Goal: Navigation & Orientation: Find specific page/section

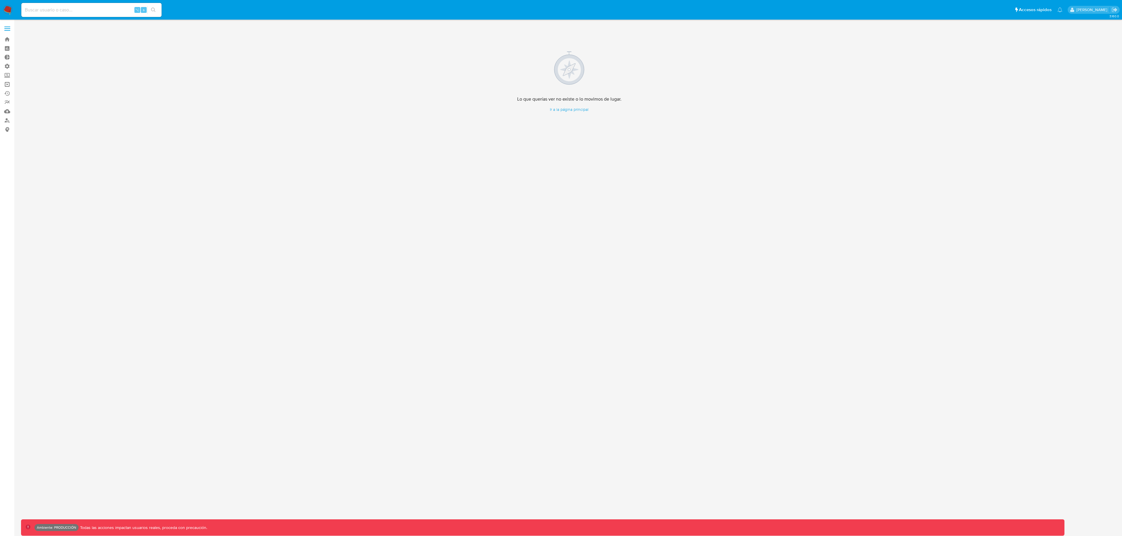
click at [6, 83] on link "Operaciones masivas" at bounding box center [35, 84] width 70 height 9
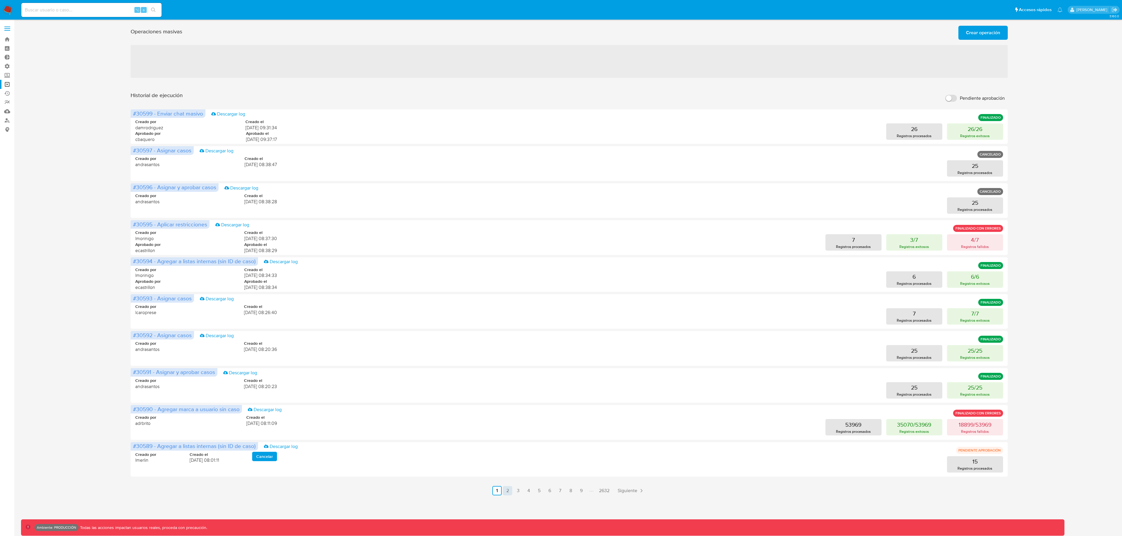
click at [507, 488] on link "2" at bounding box center [507, 490] width 9 height 9
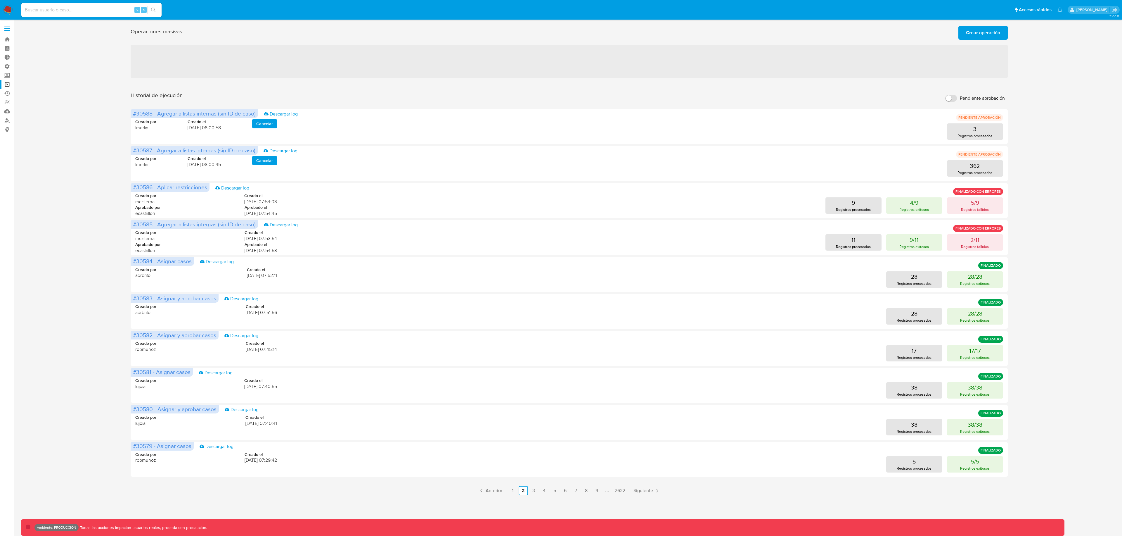
click at [515, 492] on link "1" at bounding box center [512, 490] width 9 height 9
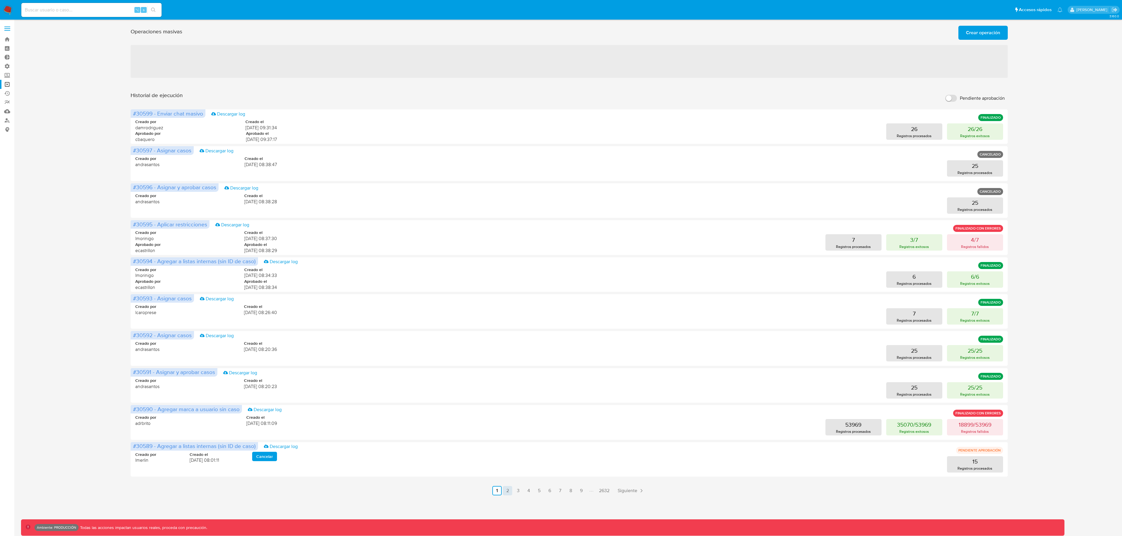
click at [510, 490] on link "2" at bounding box center [507, 490] width 9 height 9
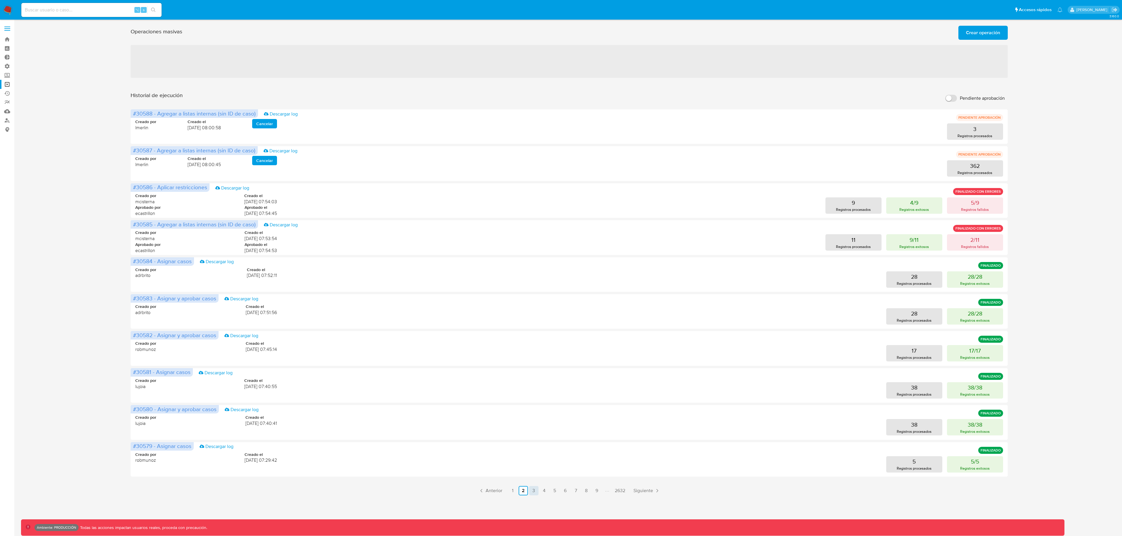
click at [536, 491] on link "3" at bounding box center [533, 490] width 9 height 9
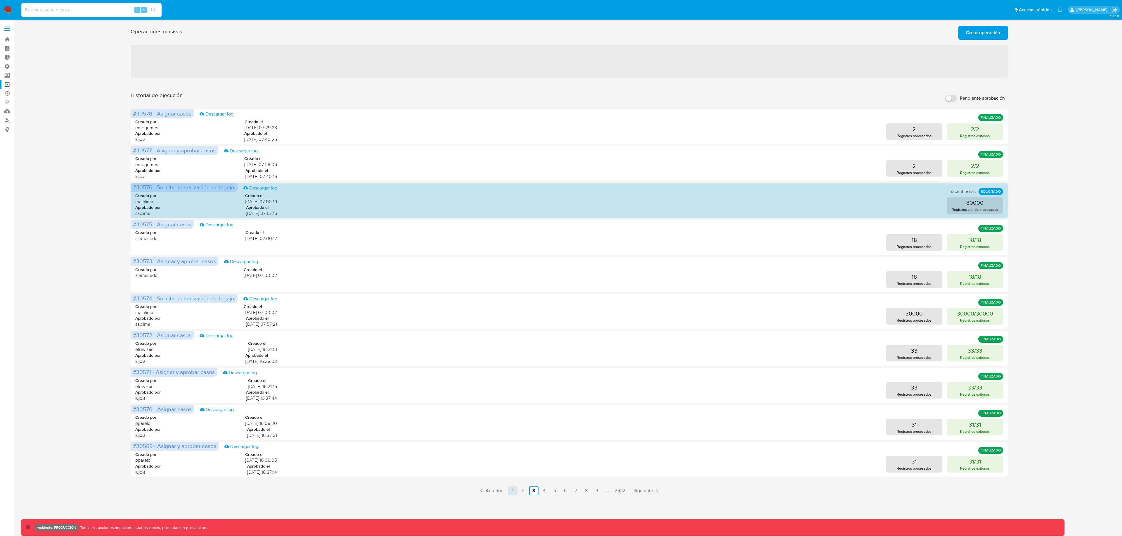
click at [516, 492] on link "1" at bounding box center [512, 490] width 9 height 9
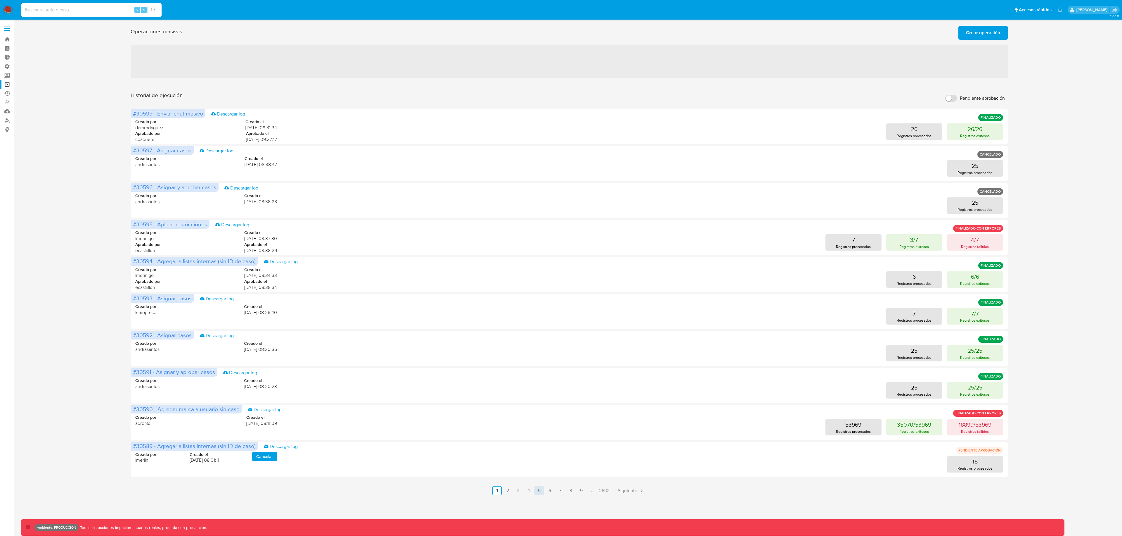
click at [542, 489] on link "5" at bounding box center [539, 490] width 9 height 9
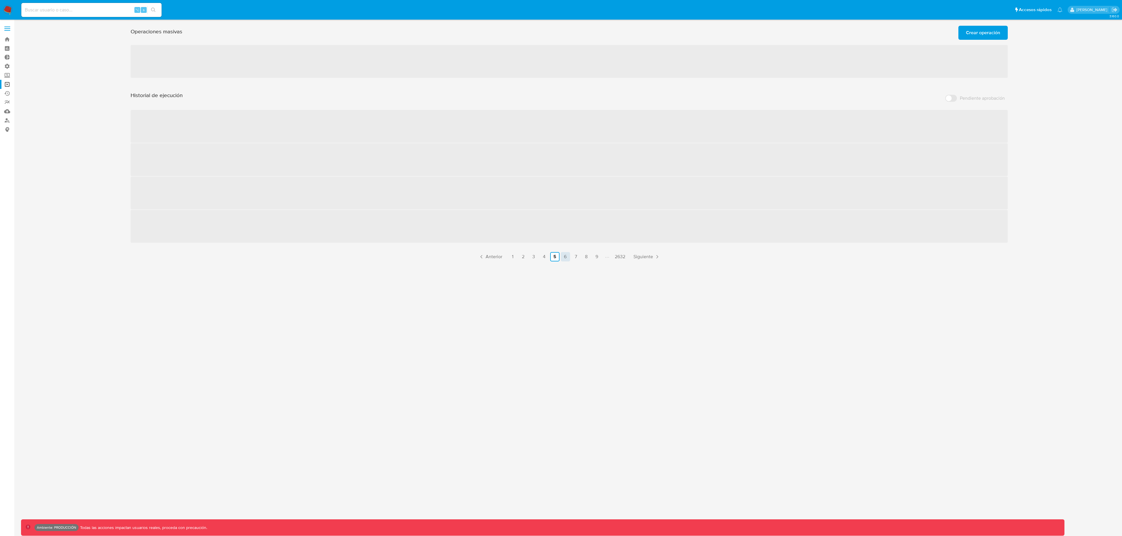
click at [567, 257] on link "6" at bounding box center [565, 256] width 9 height 9
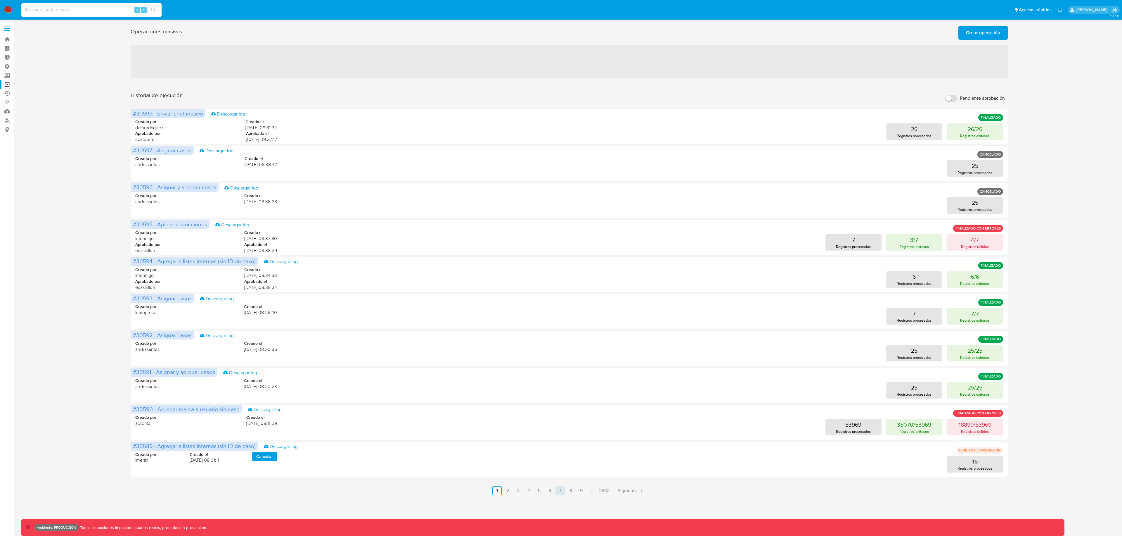
click at [562, 493] on link "7" at bounding box center [560, 490] width 9 height 9
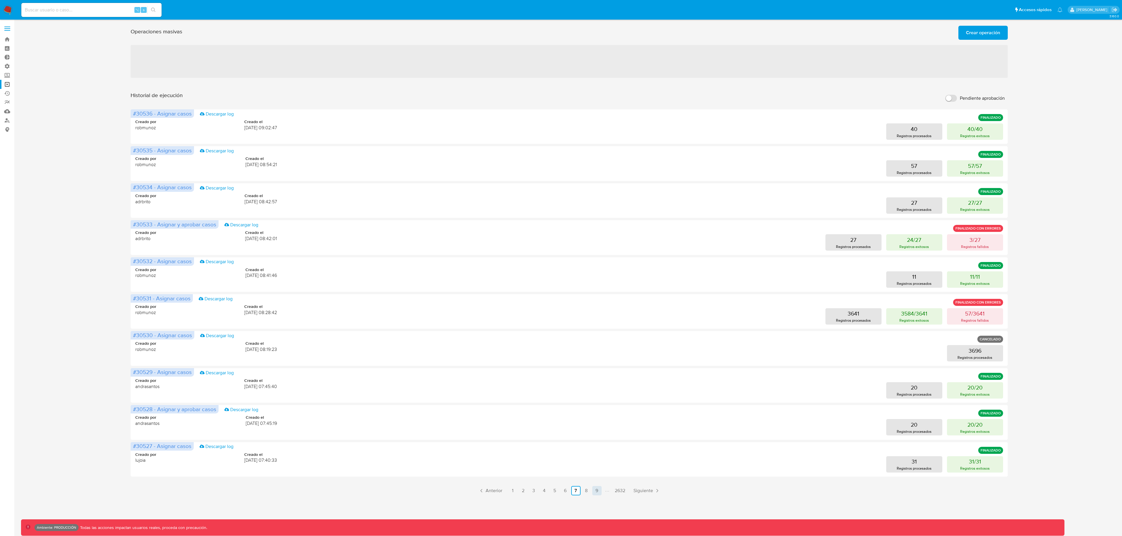
click at [593, 492] on link "9" at bounding box center [596, 490] width 9 height 9
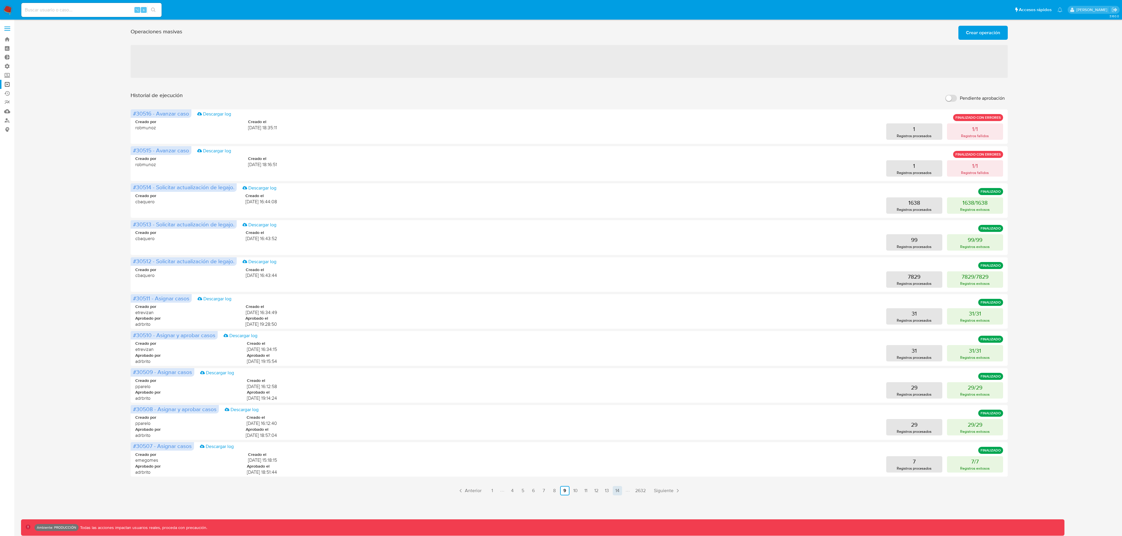
click at [617, 491] on link "14" at bounding box center [617, 490] width 9 height 9
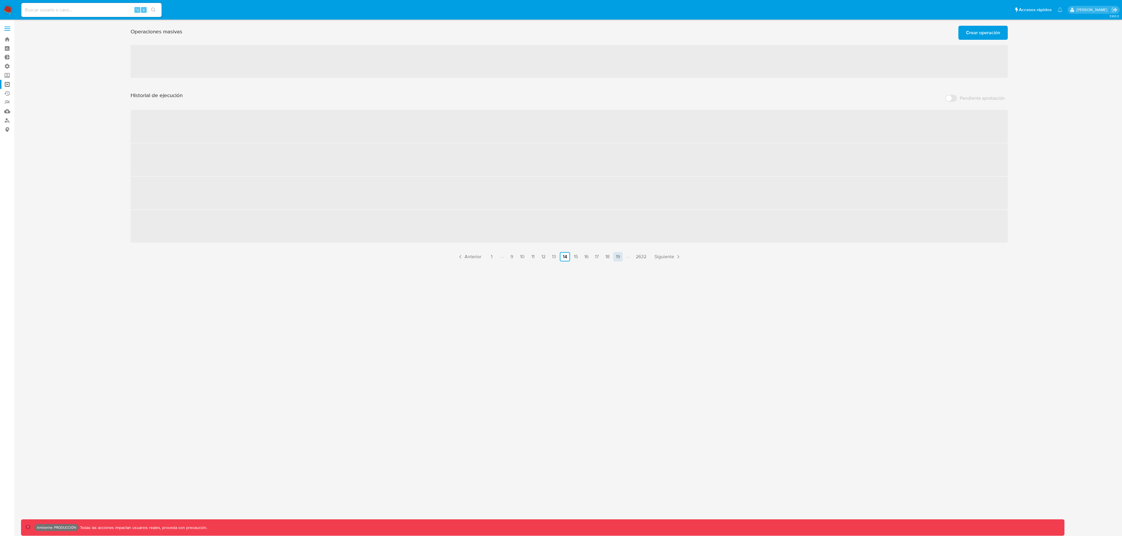
click at [618, 256] on link "19" at bounding box center [617, 256] width 9 height 9
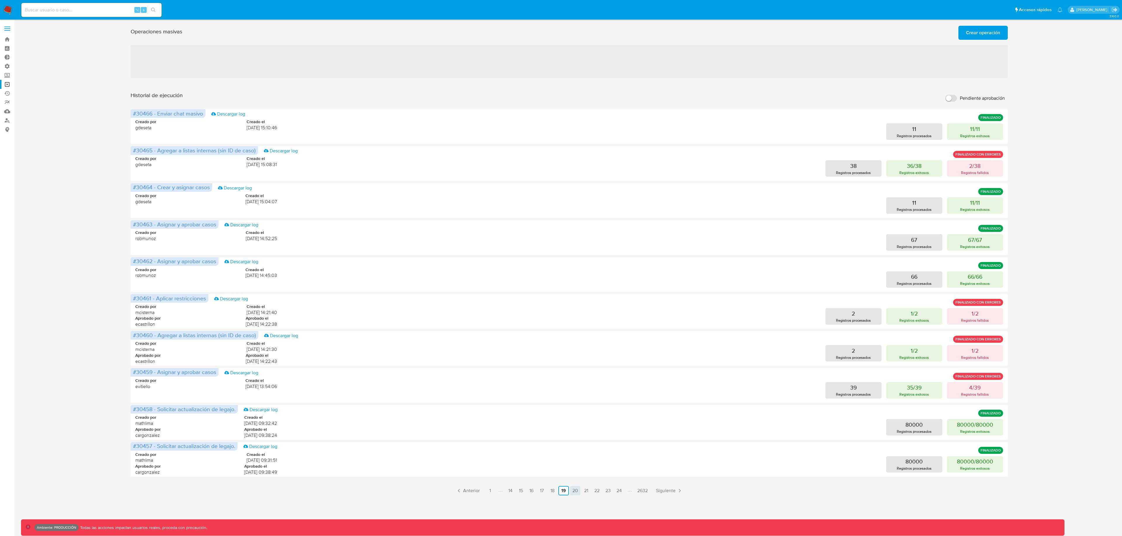
click at [578, 493] on link "20" at bounding box center [575, 490] width 10 height 9
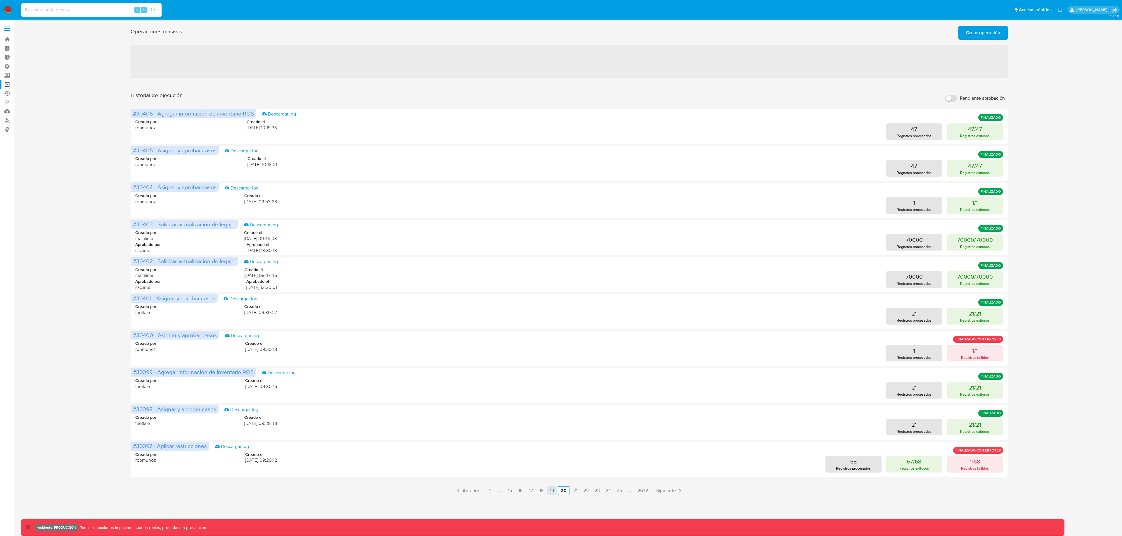
click at [555, 489] on link "19" at bounding box center [551, 490] width 9 height 9
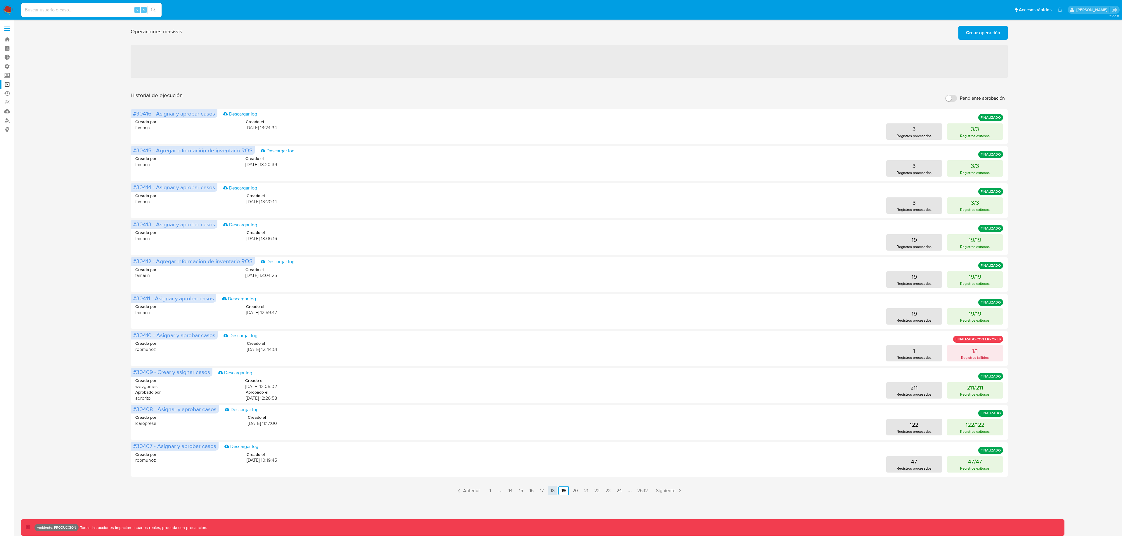
click at [552, 491] on link "18" at bounding box center [552, 490] width 9 height 9
click at [552, 491] on div "3.160.0 Ambiente: PRODUCCIÓN Todas las acciones impactan usuarios reales, proce…" at bounding box center [569, 277] width 1097 height 509
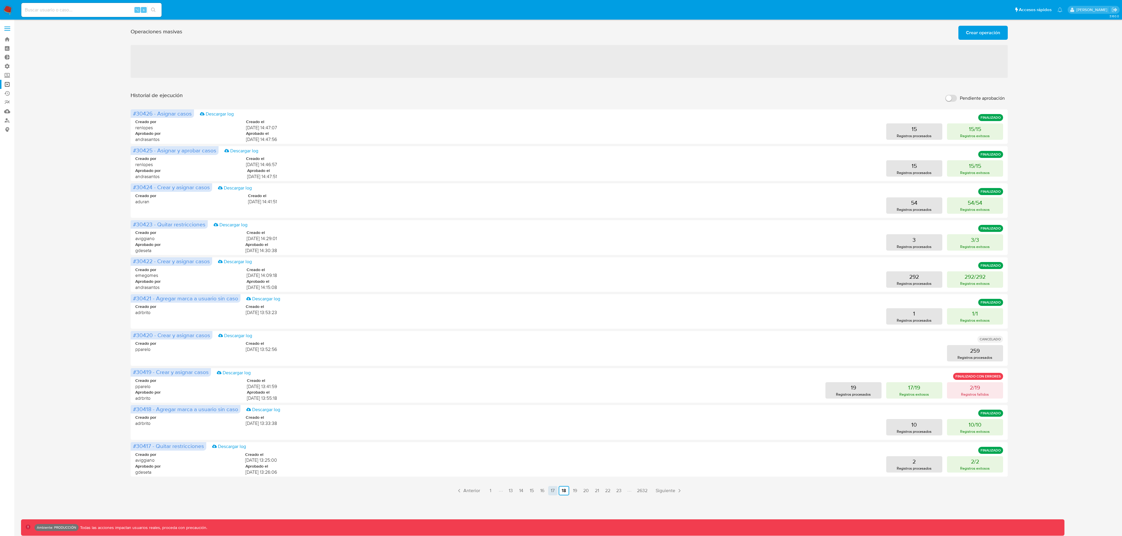
click at [551, 492] on link "17" at bounding box center [552, 490] width 9 height 9
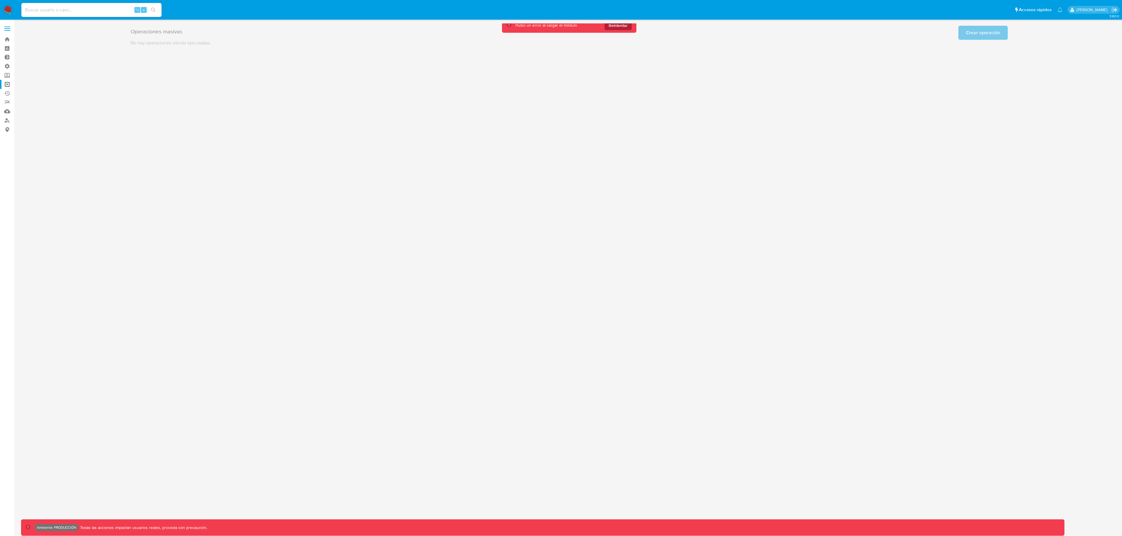
click at [627, 26] on span "Reintentar" at bounding box center [618, 25] width 19 height 9
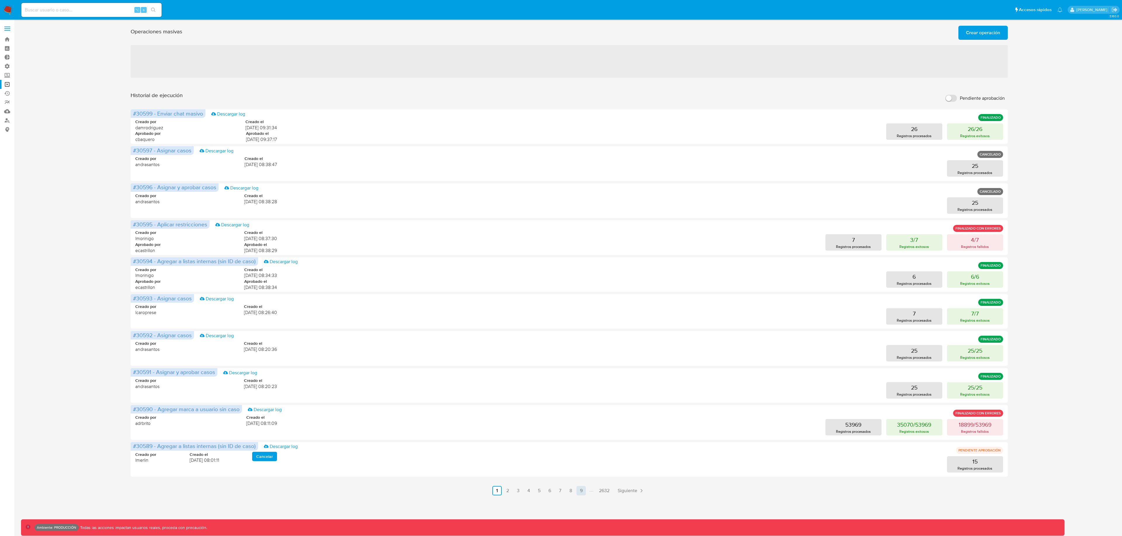
click at [584, 492] on link "9" at bounding box center [581, 490] width 9 height 9
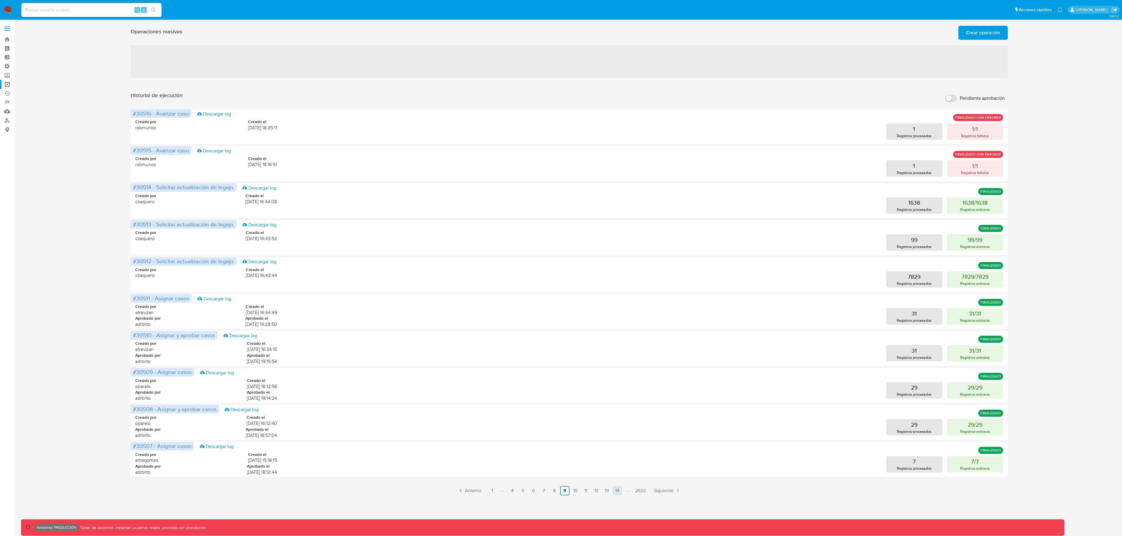
click at [616, 489] on link "14" at bounding box center [617, 490] width 9 height 9
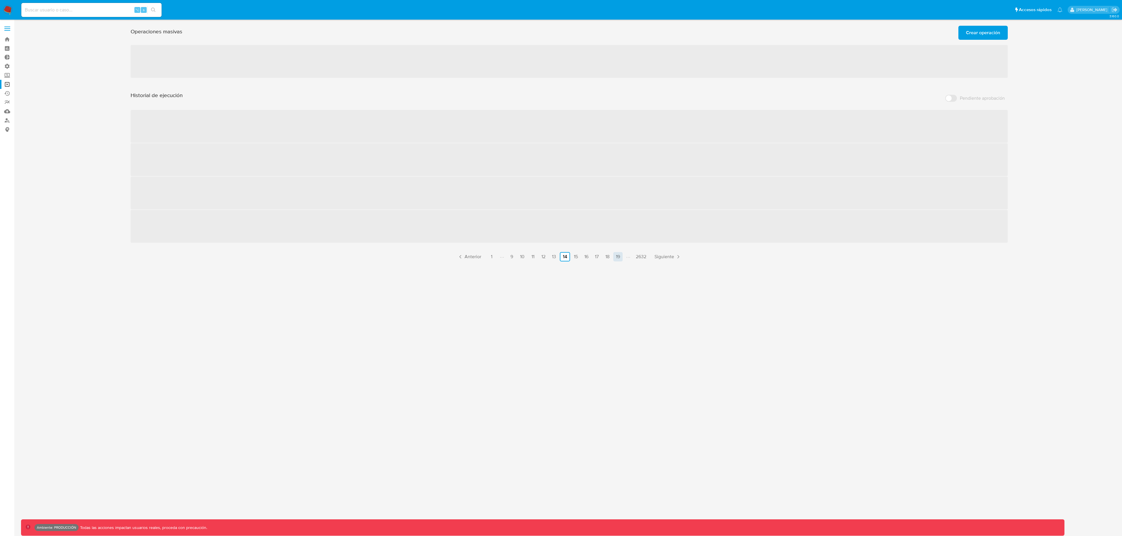
click at [616, 256] on link "19" at bounding box center [617, 256] width 9 height 9
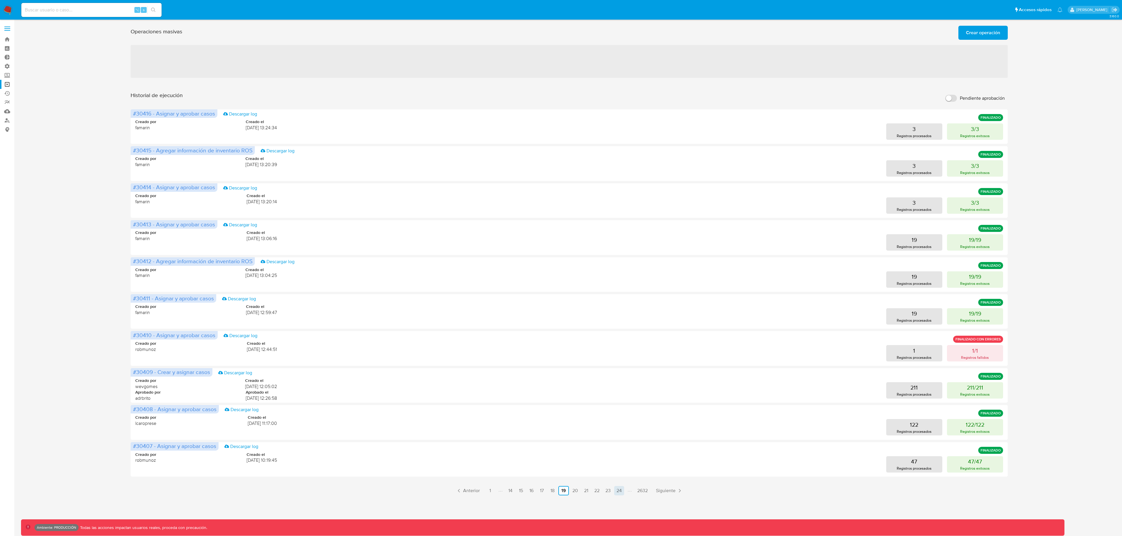
click at [619, 493] on link "24" at bounding box center [619, 490] width 10 height 9
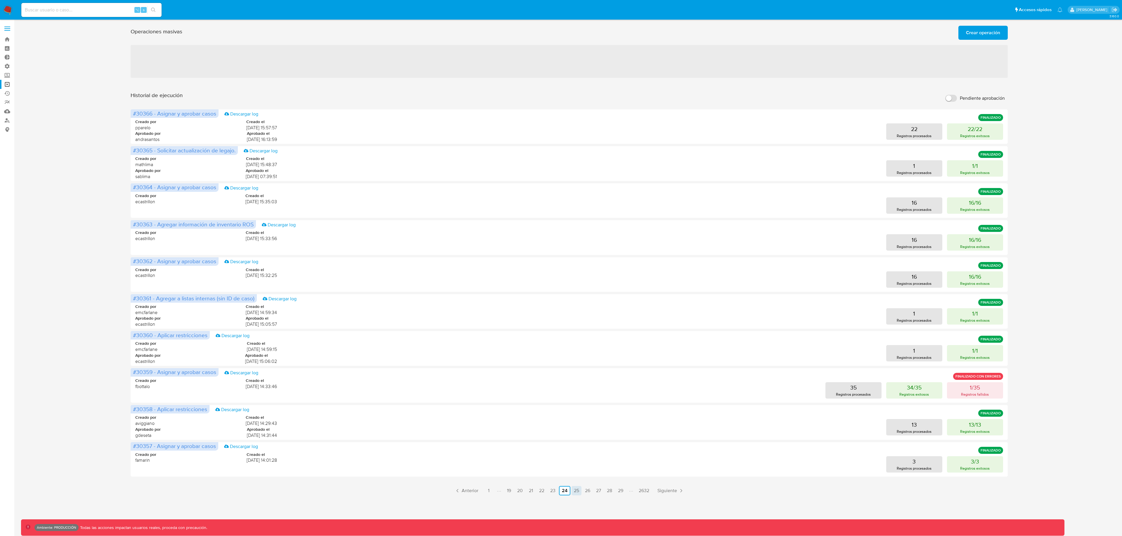
click at [573, 489] on link "25" at bounding box center [577, 490] width 10 height 9
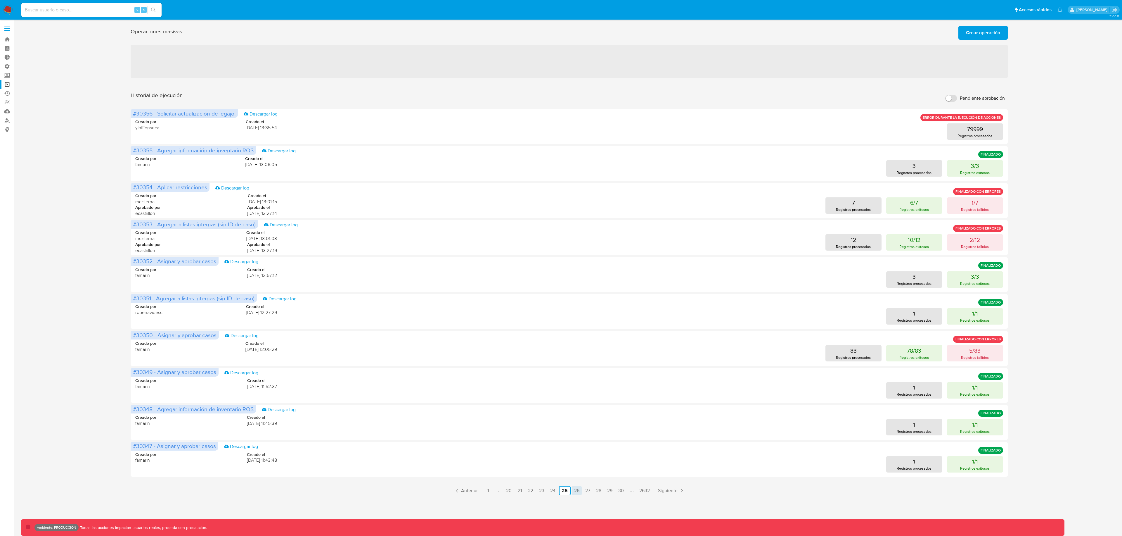
click at [573, 491] on link "26" at bounding box center [577, 490] width 10 height 9
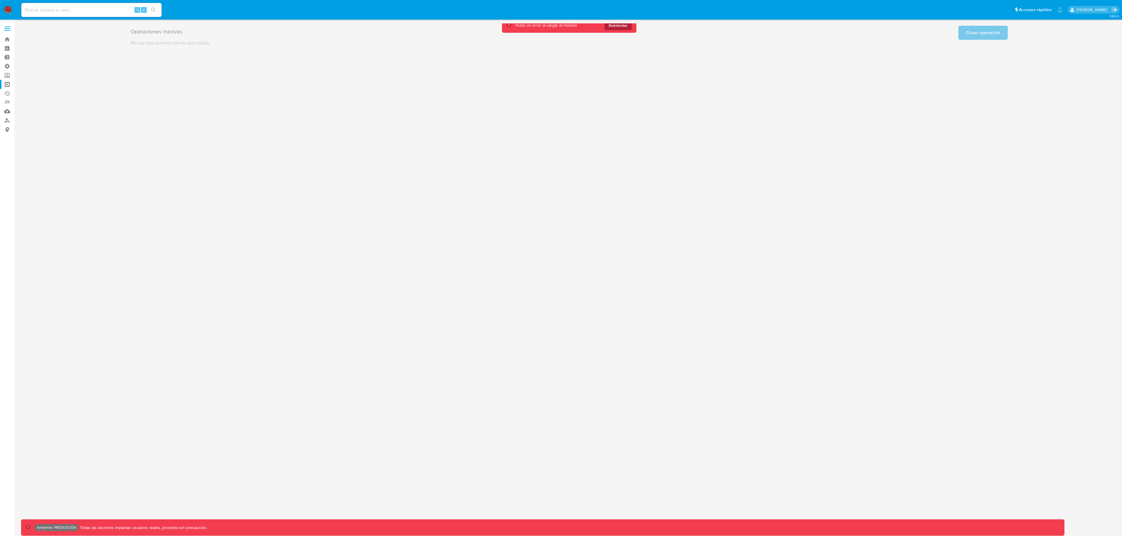
click at [621, 26] on span "Reintentar" at bounding box center [618, 25] width 19 height 9
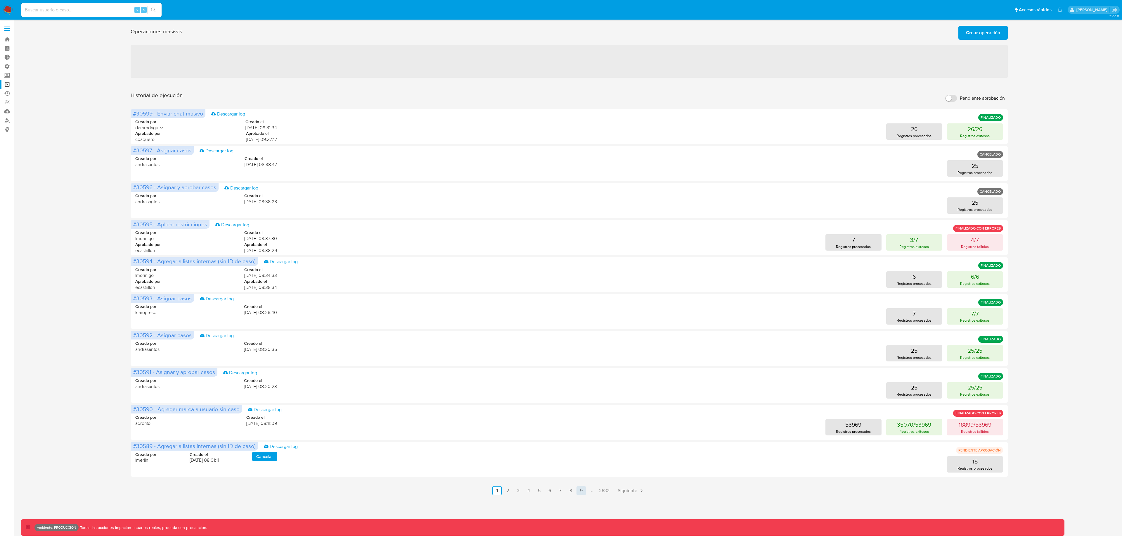
click at [582, 490] on link "9" at bounding box center [581, 490] width 9 height 9
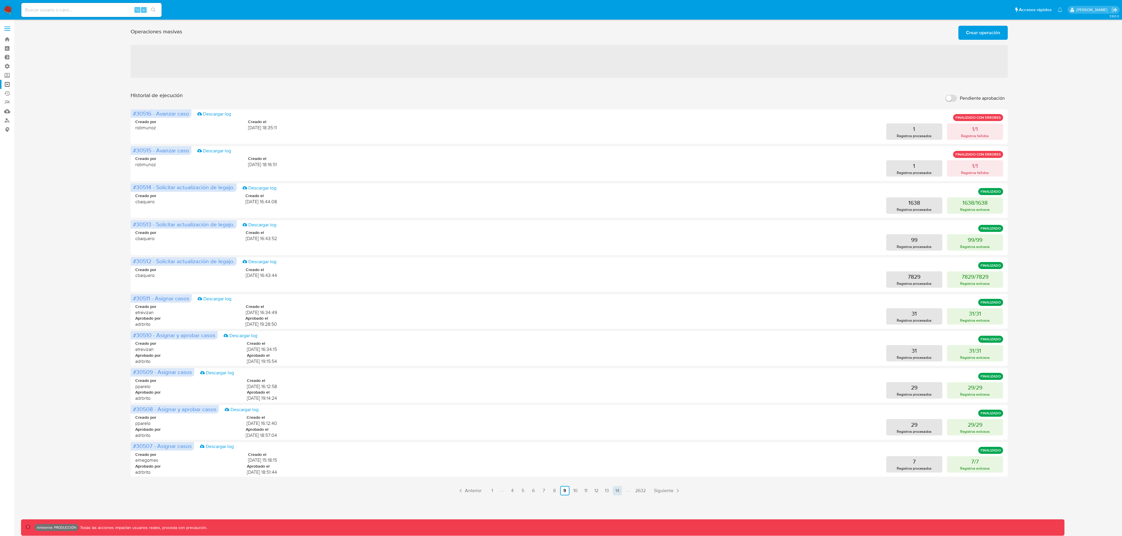
click at [619, 492] on link "14" at bounding box center [617, 490] width 9 height 9
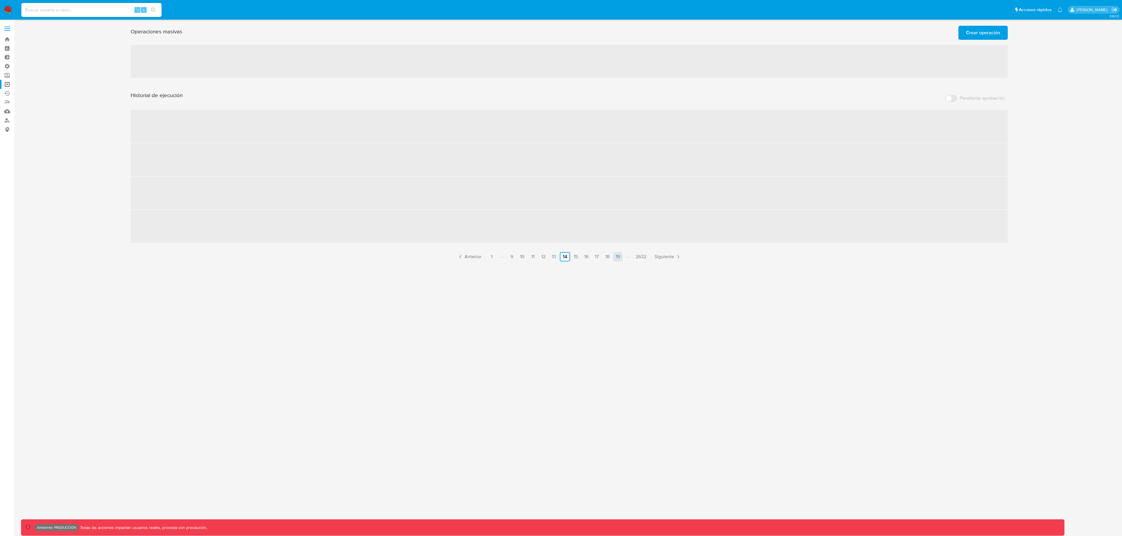
click at [616, 261] on link "19" at bounding box center [617, 256] width 9 height 9
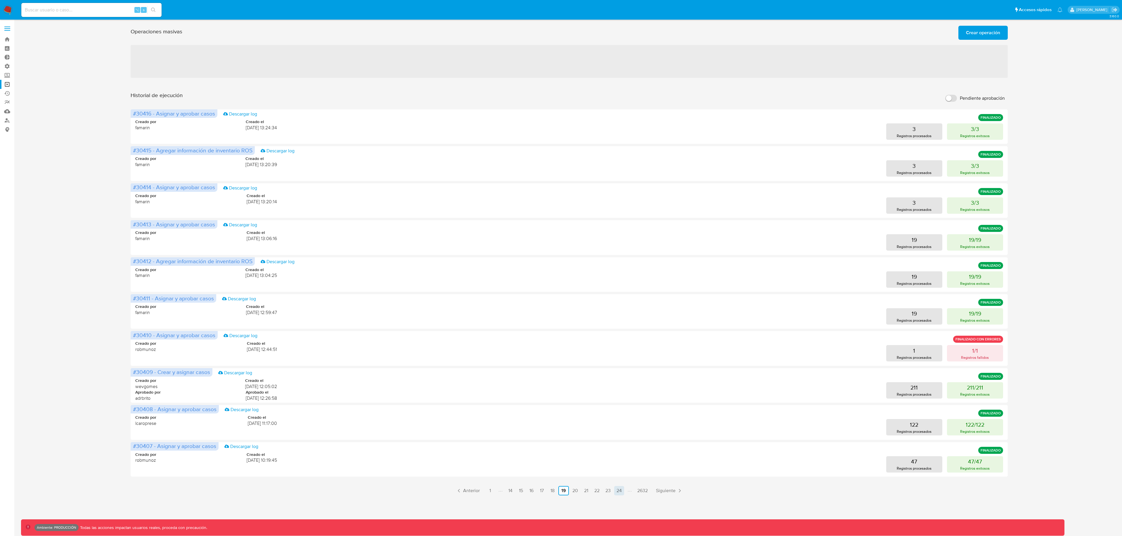
click at [620, 490] on link "24" at bounding box center [619, 490] width 10 height 9
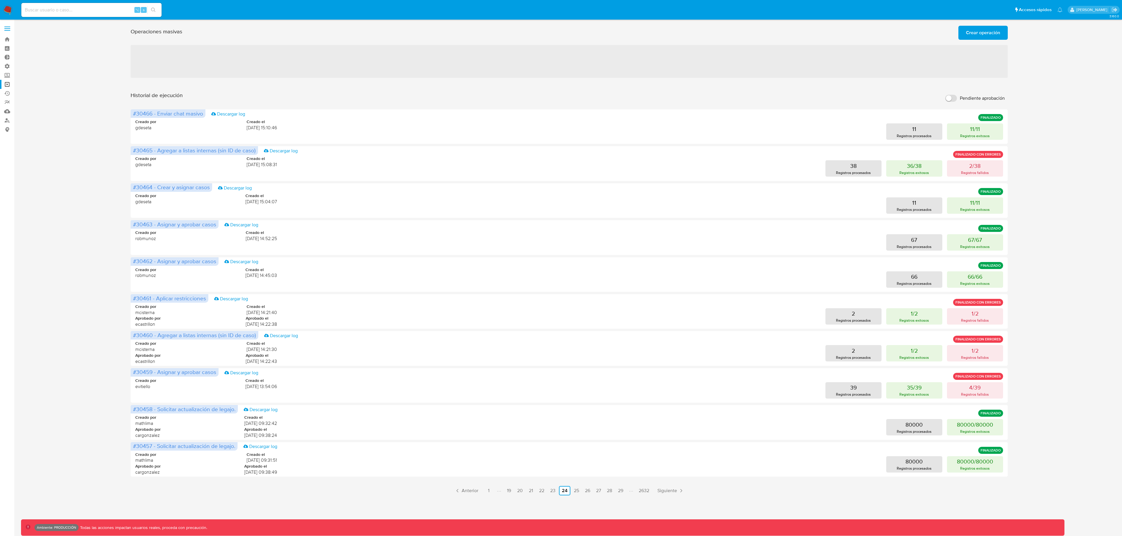
drag, startPoint x: 620, startPoint y: 492, endPoint x: 622, endPoint y: 500, distance: 8.0
click at [620, 492] on link "29" at bounding box center [621, 490] width 10 height 9
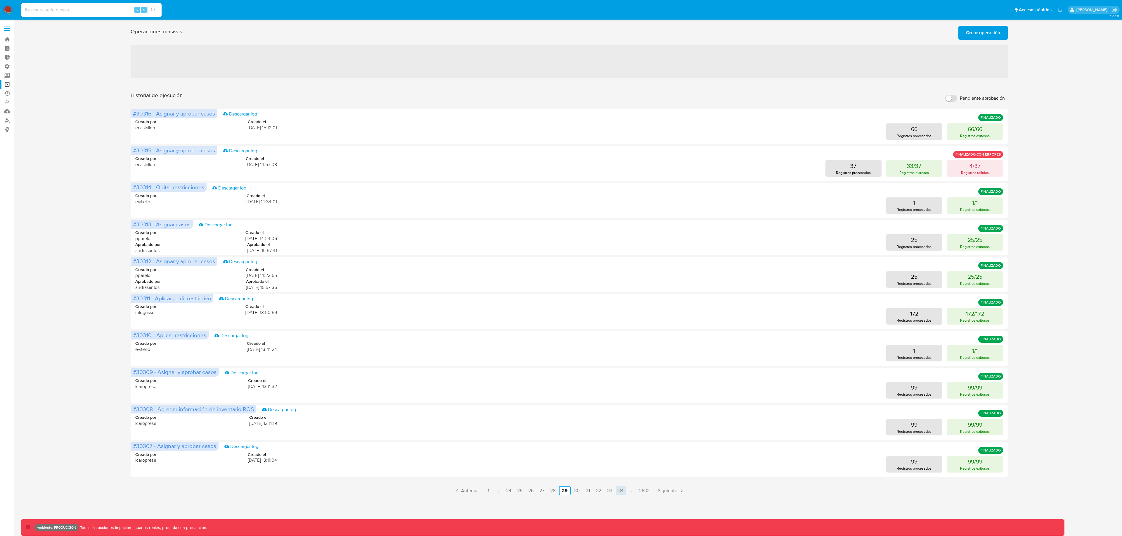
click at [623, 491] on link "34" at bounding box center [621, 490] width 10 height 9
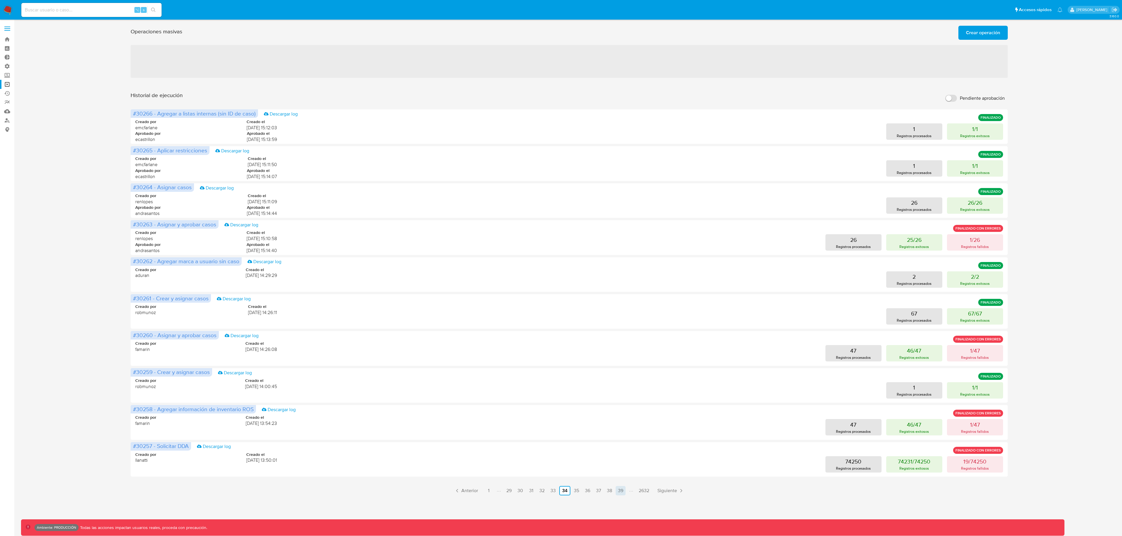
click at [619, 488] on link "39" at bounding box center [621, 490] width 10 height 9
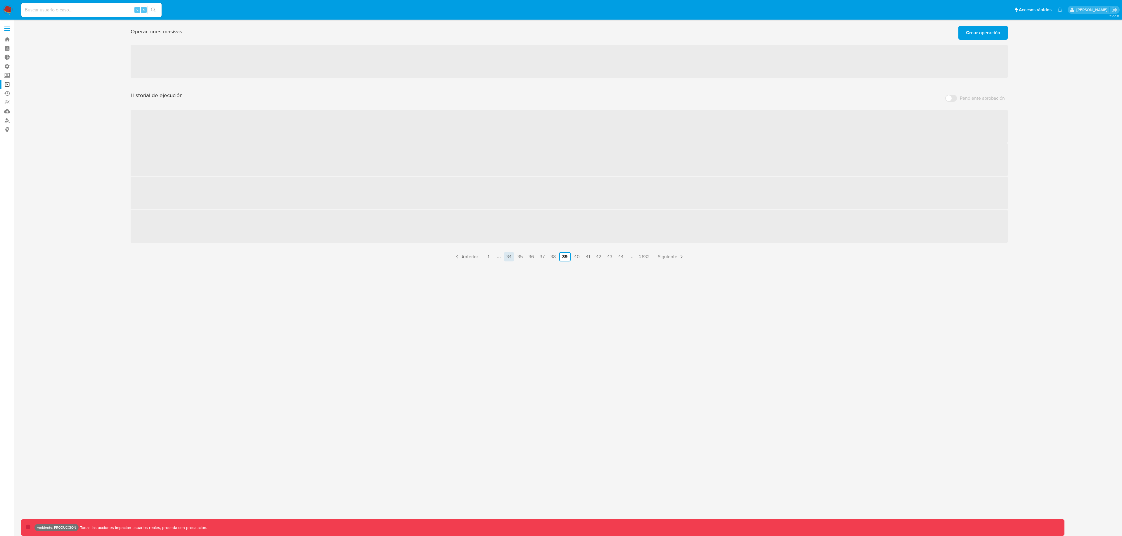
click at [511, 258] on link "34" at bounding box center [509, 256] width 10 height 9
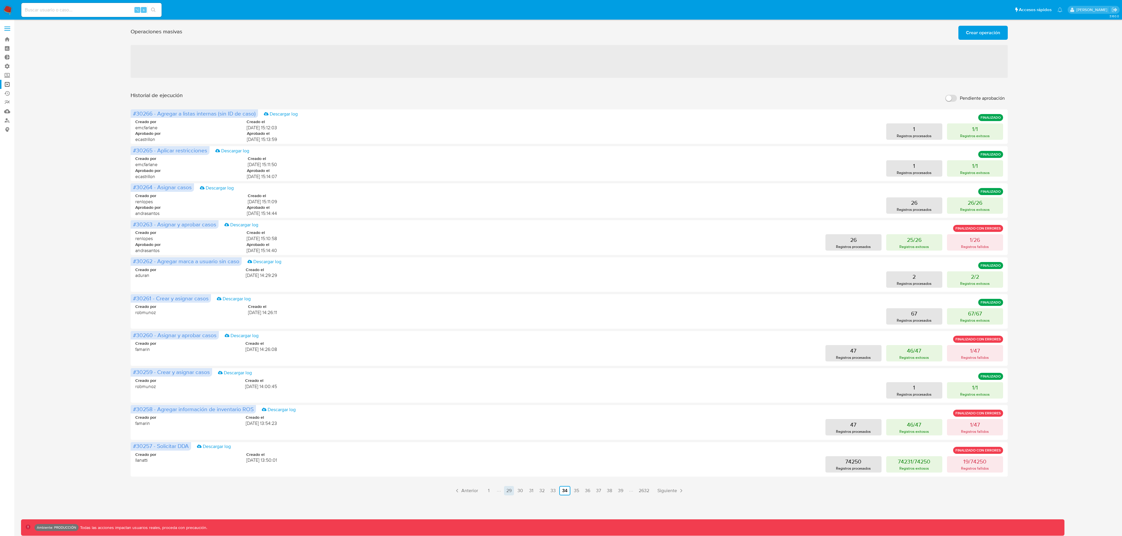
click at [507, 490] on link "29" at bounding box center [509, 490] width 10 height 9
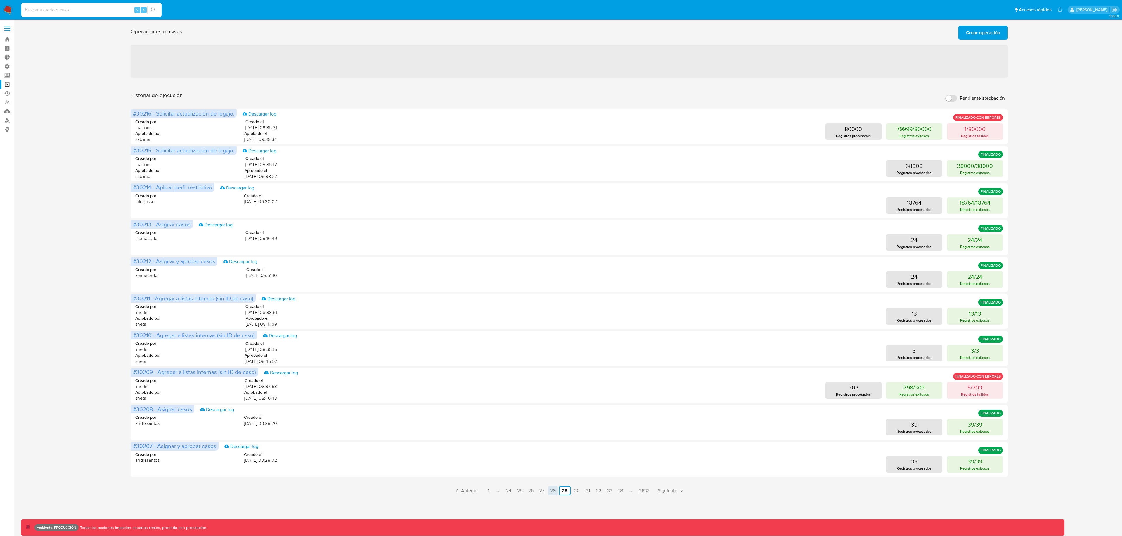
click at [553, 491] on link "28" at bounding box center [553, 490] width 10 height 9
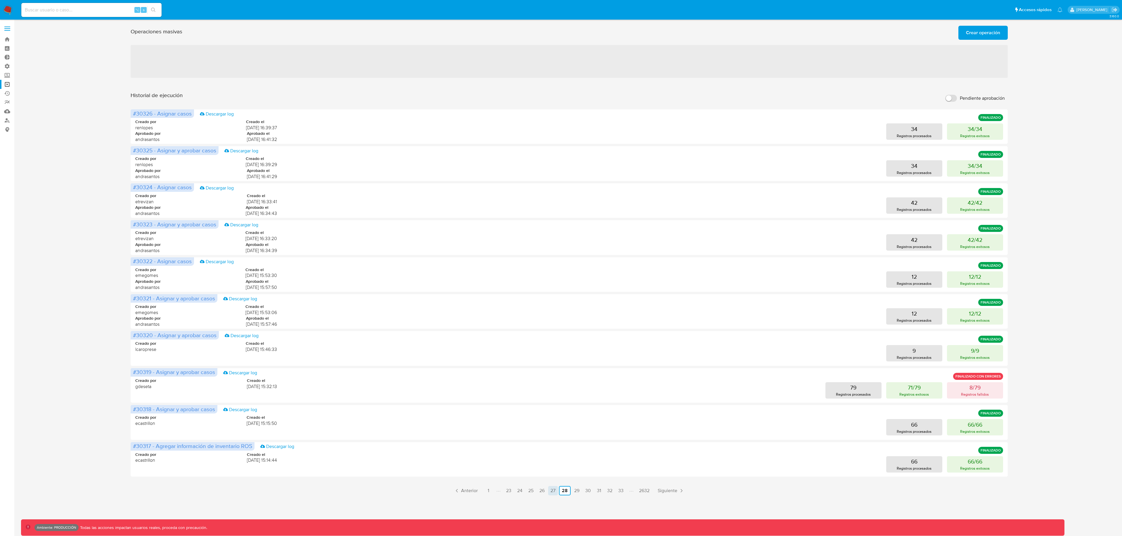
click at [549, 491] on link "27" at bounding box center [553, 490] width 10 height 9
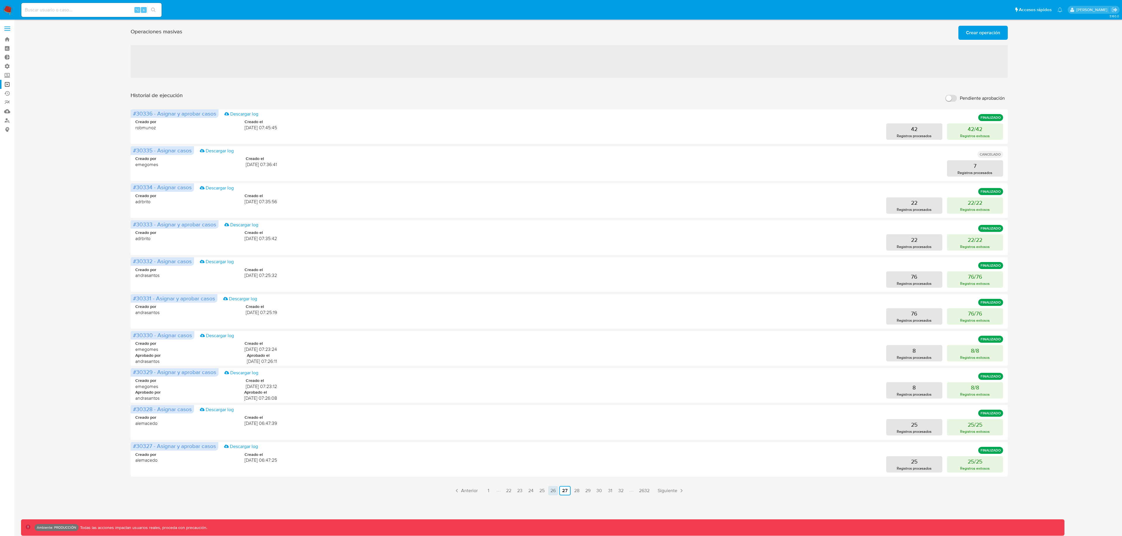
click at [557, 490] on link "26" at bounding box center [553, 490] width 10 height 9
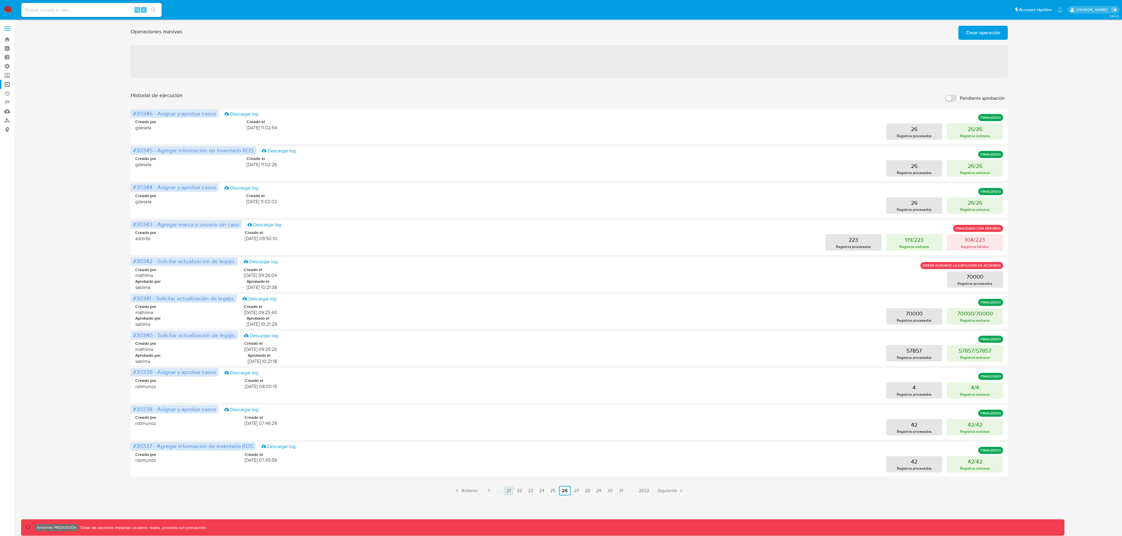
click at [506, 493] on link "21" at bounding box center [508, 490] width 9 height 9
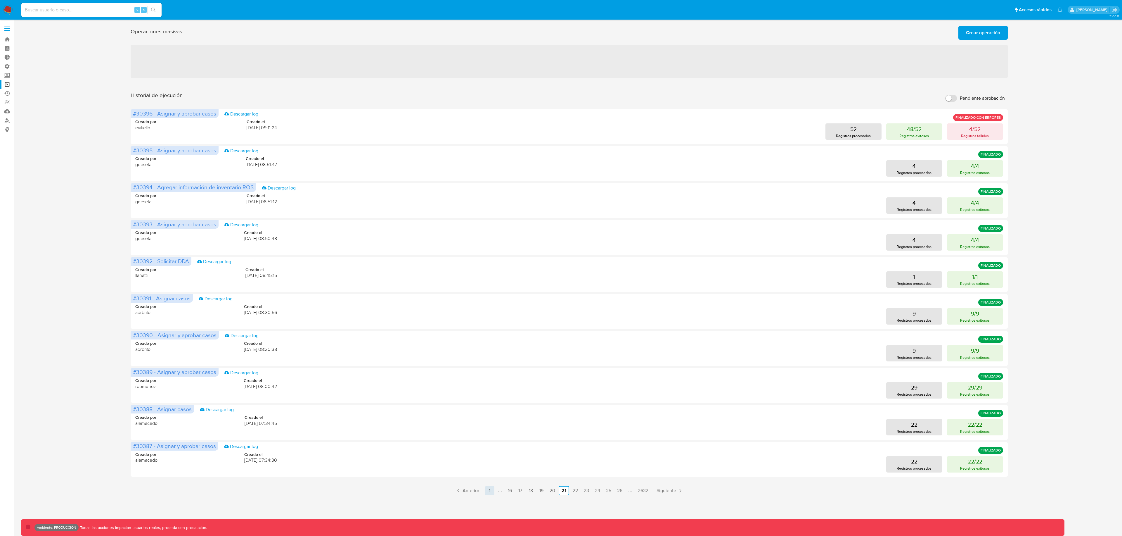
click at [490, 490] on link "1" at bounding box center [489, 490] width 9 height 9
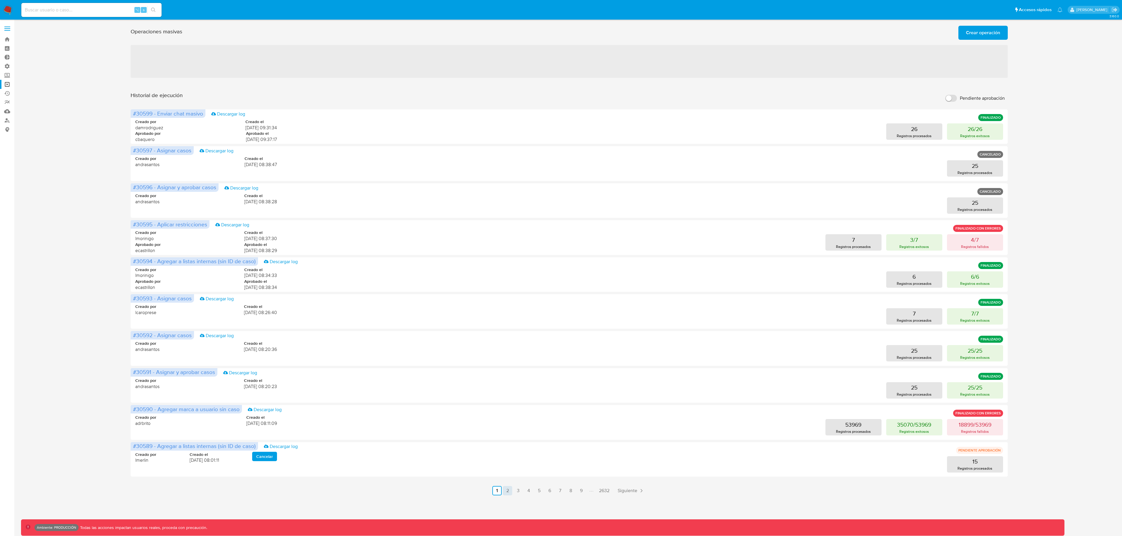
click at [506, 489] on link "2" at bounding box center [507, 490] width 9 height 9
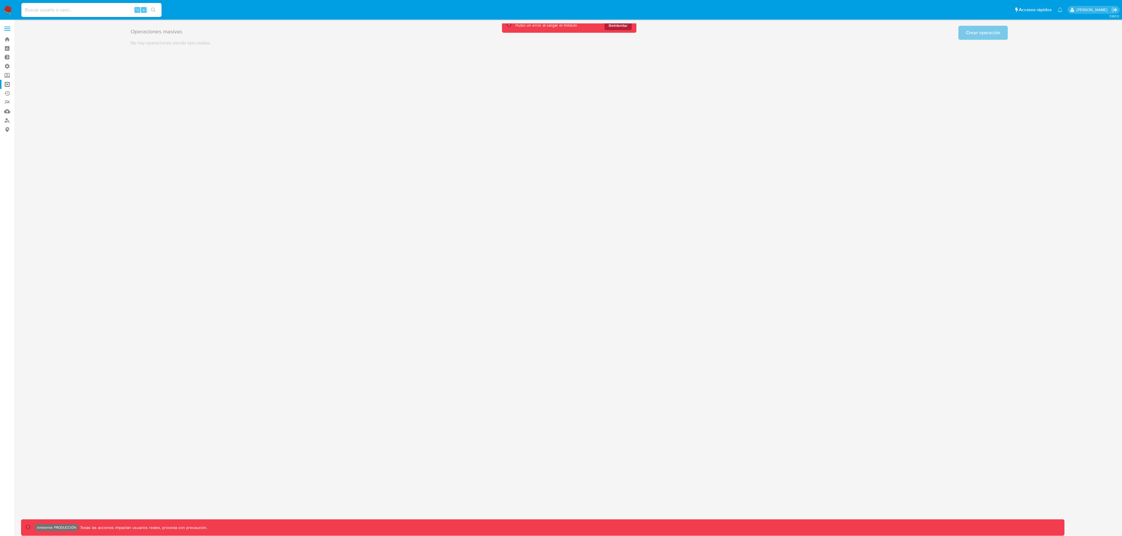
click at [622, 27] on span "Reintentar" at bounding box center [618, 25] width 19 height 9
click at [620, 25] on span "Reintentar" at bounding box center [618, 25] width 19 height 9
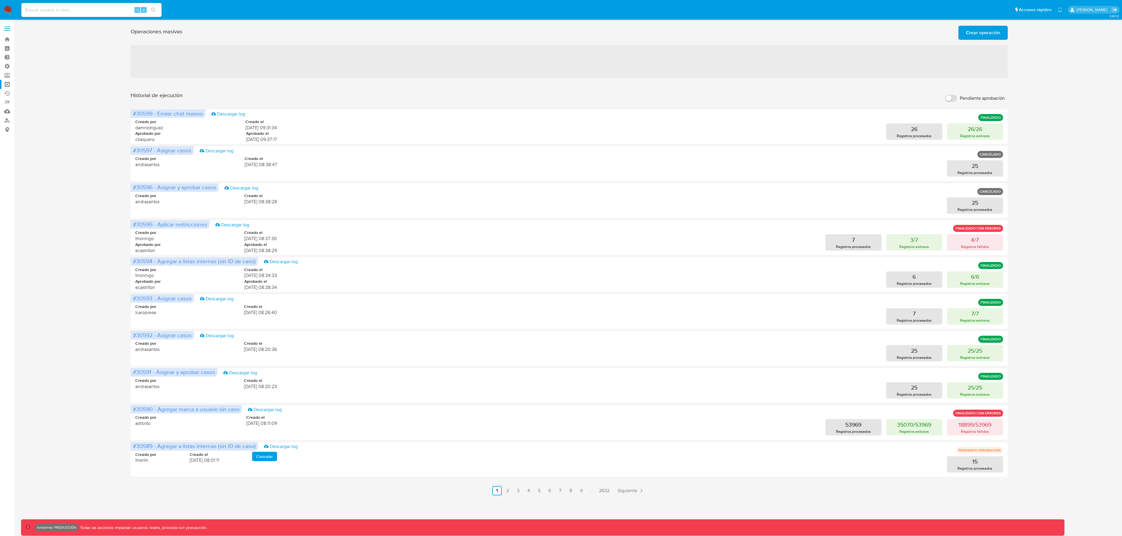
click at [513, 493] on ul "Anterior 1 2 3 4 5 6 7 8 9 2632 Siguiente" at bounding box center [569, 490] width 877 height 9
click at [518, 492] on link "3" at bounding box center [517, 490] width 9 height 9
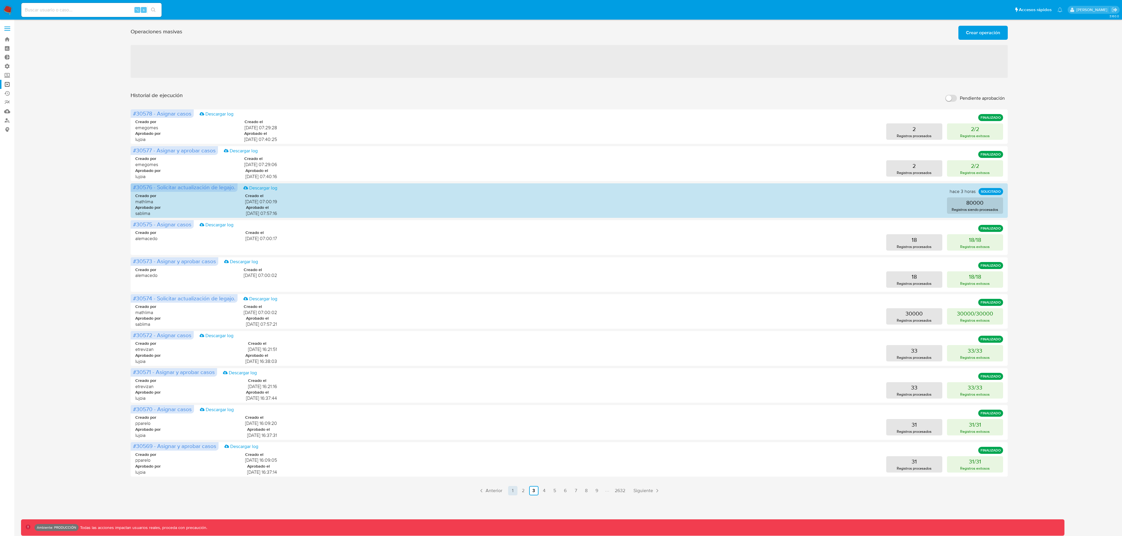
click at [511, 491] on link "1" at bounding box center [512, 490] width 9 height 9
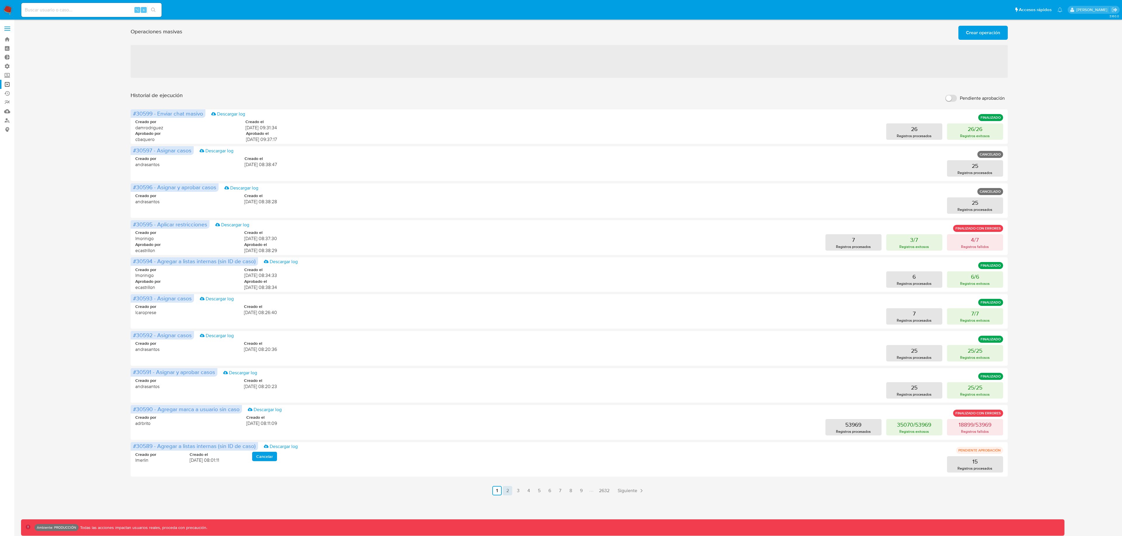
click at [507, 494] on link "2" at bounding box center [507, 490] width 9 height 9
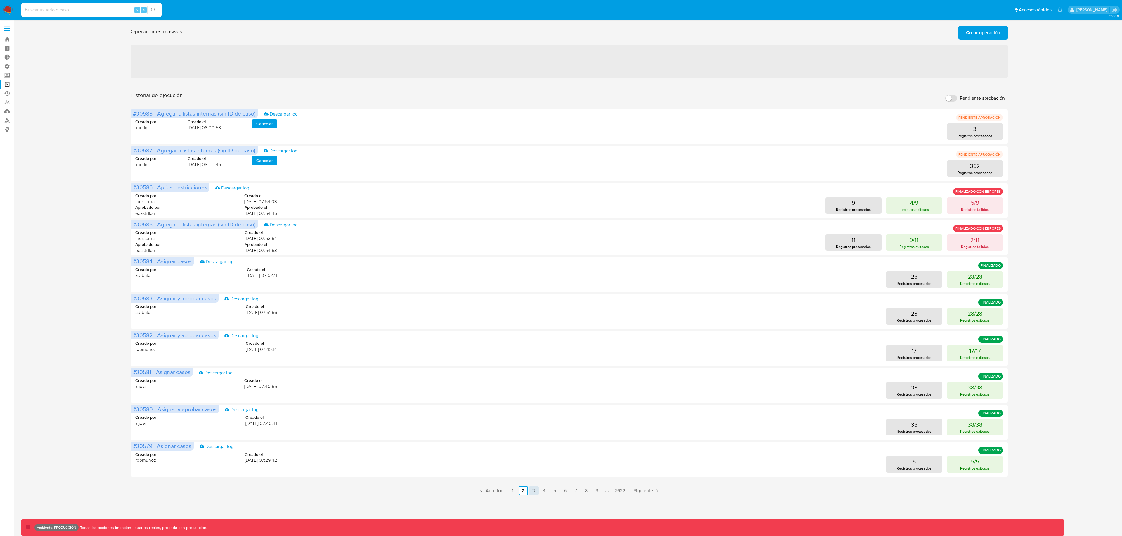
click at [538, 489] on link "3" at bounding box center [533, 490] width 9 height 9
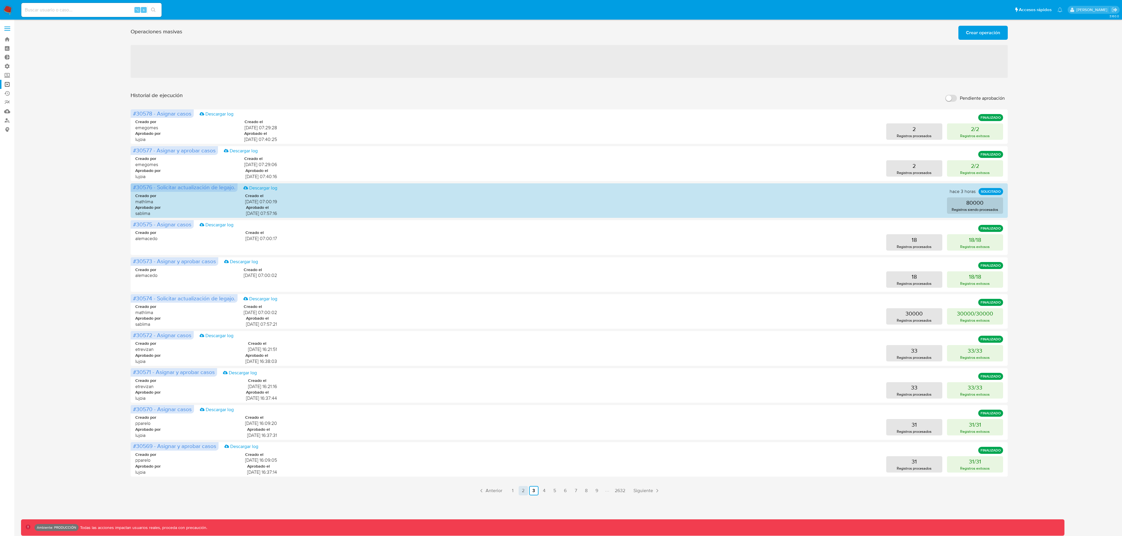
click at [520, 491] on link "2" at bounding box center [523, 490] width 9 height 9
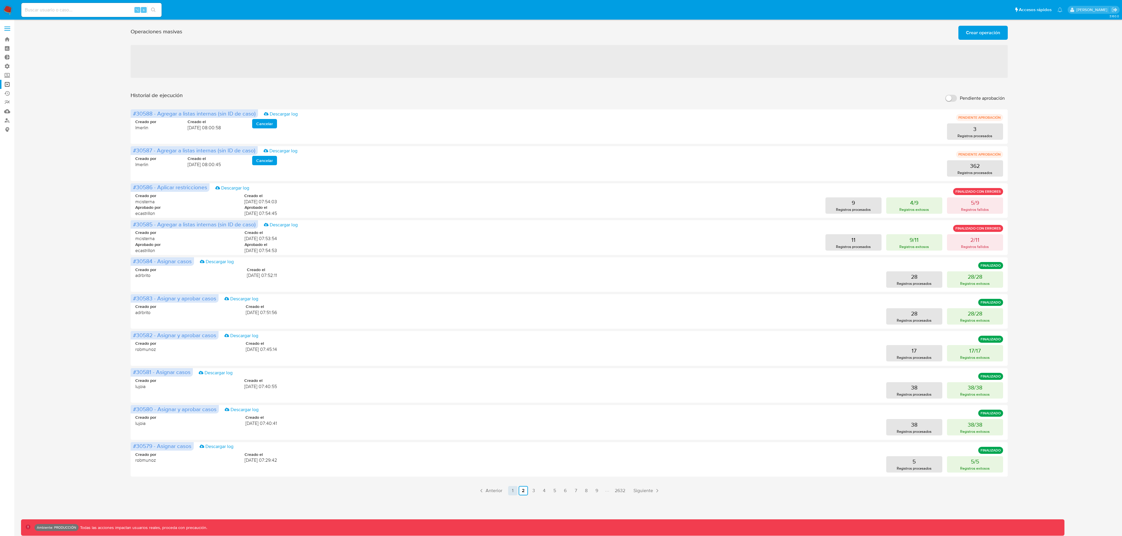
click at [514, 492] on link "1" at bounding box center [512, 490] width 9 height 9
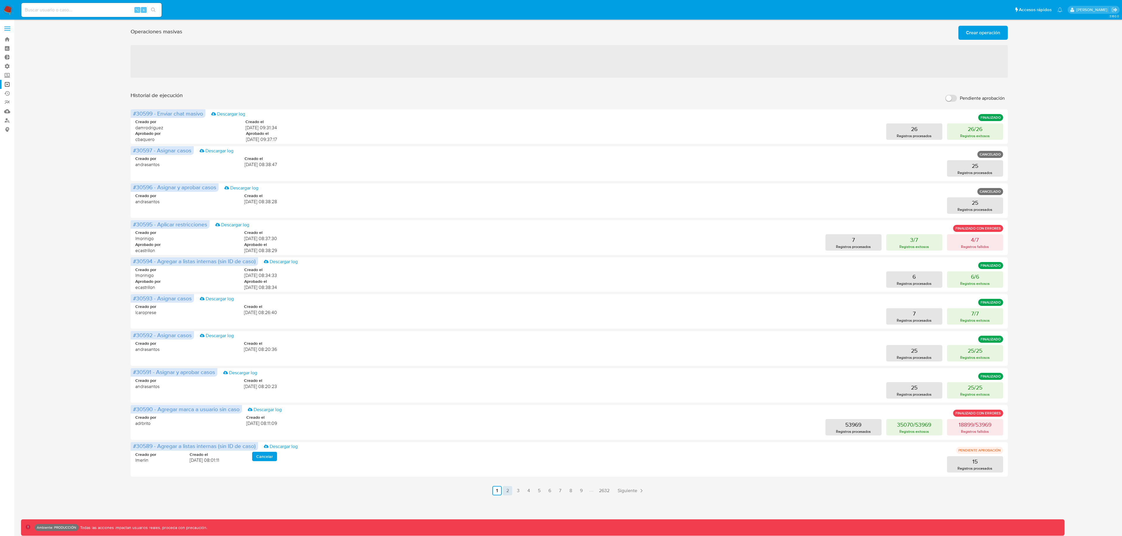
click at [509, 492] on link "2" at bounding box center [507, 490] width 9 height 9
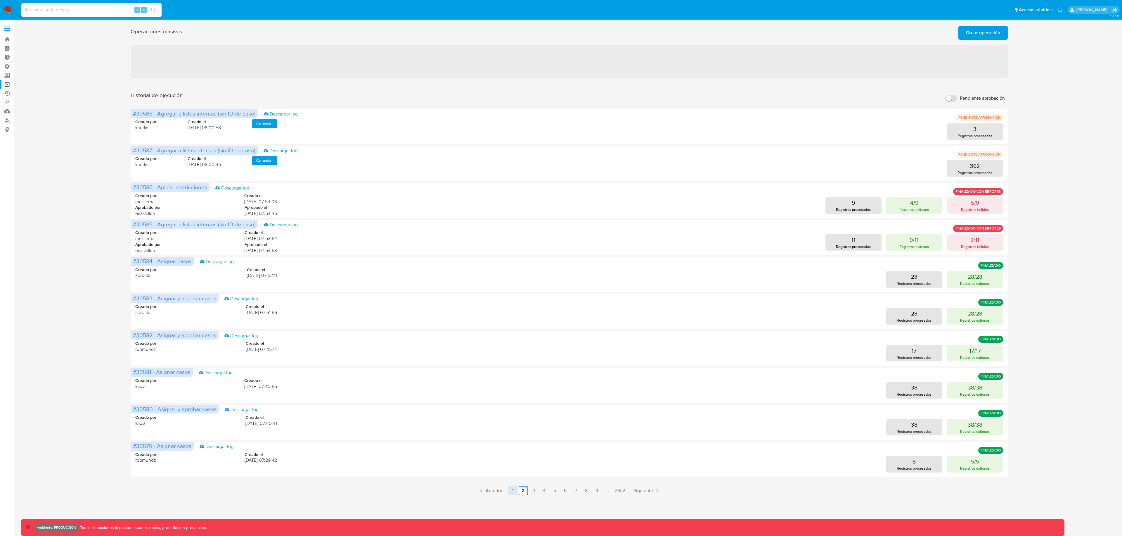
click at [511, 490] on link "1" at bounding box center [512, 490] width 9 height 9
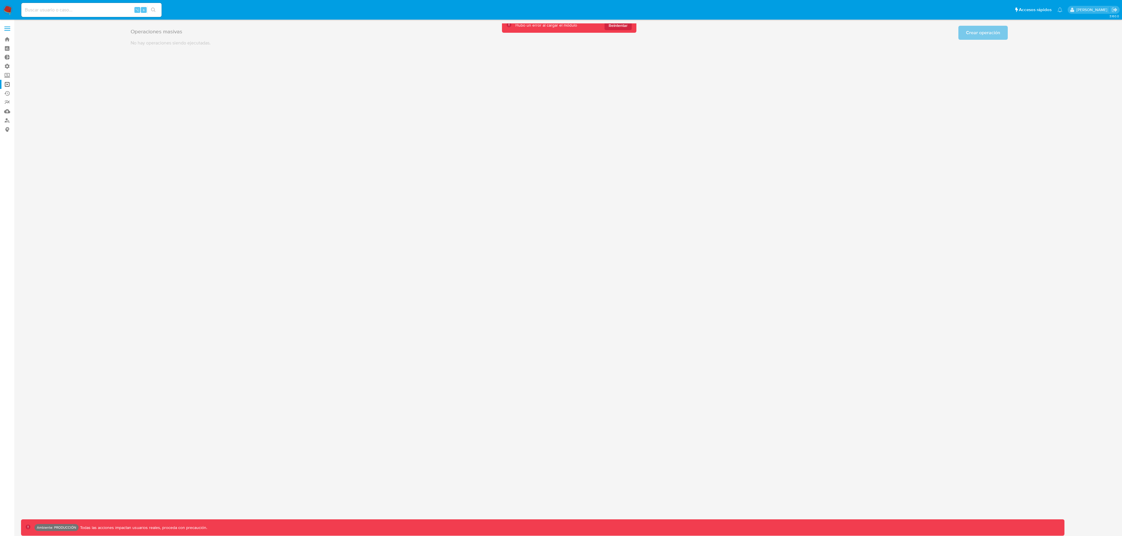
click at [612, 21] on main "3.160.0 Ambiente: PRODUCCIÓN Todas las acciones impactan usuarios reales, proce…" at bounding box center [561, 268] width 1122 height 536
click at [615, 24] on span "Reintentar" at bounding box center [618, 25] width 19 height 9
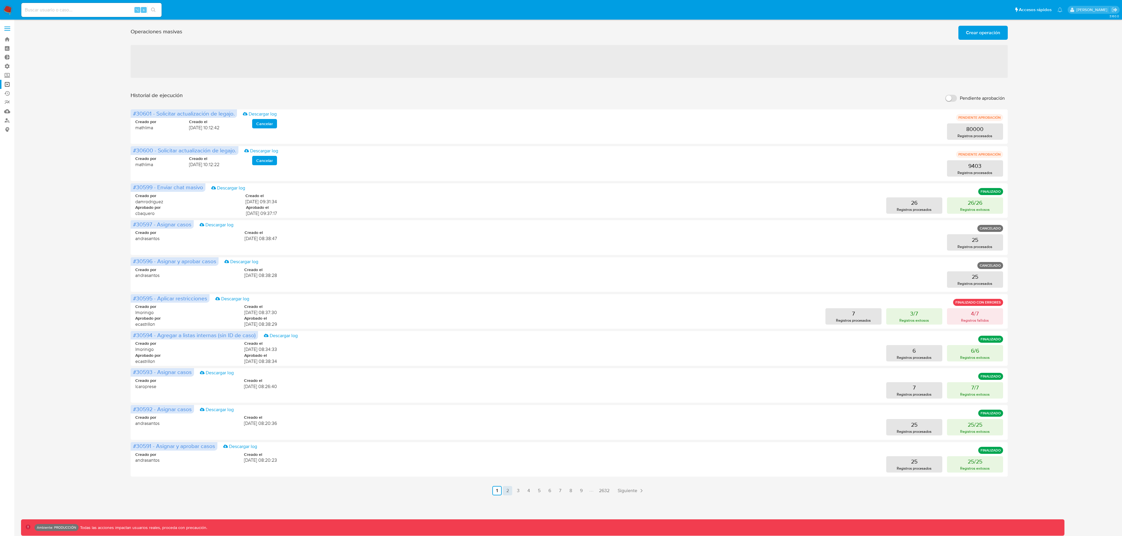
click at [507, 494] on link "2" at bounding box center [507, 490] width 9 height 9
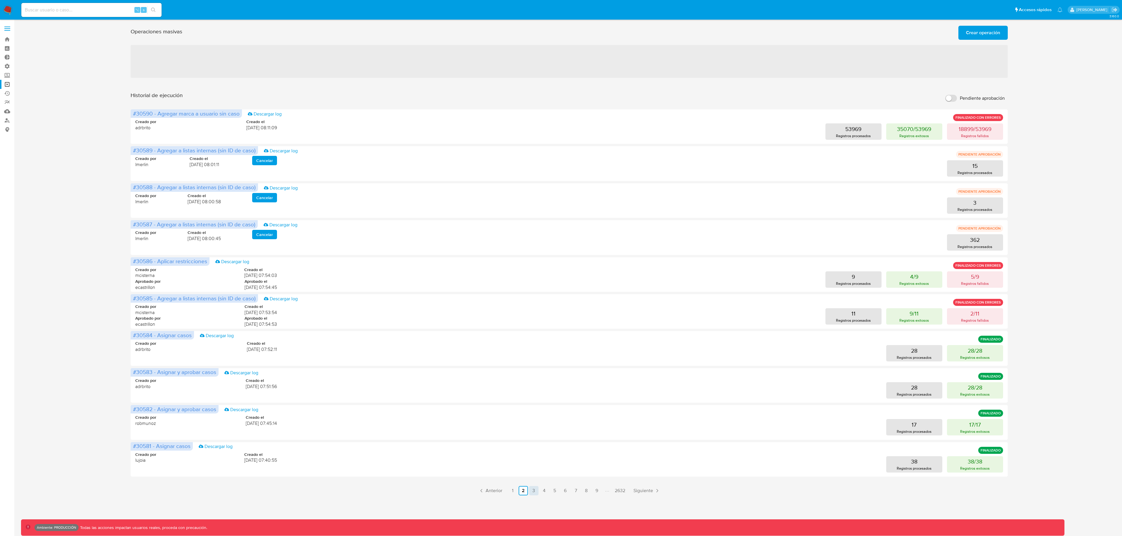
click at [535, 490] on link "3" at bounding box center [533, 490] width 9 height 9
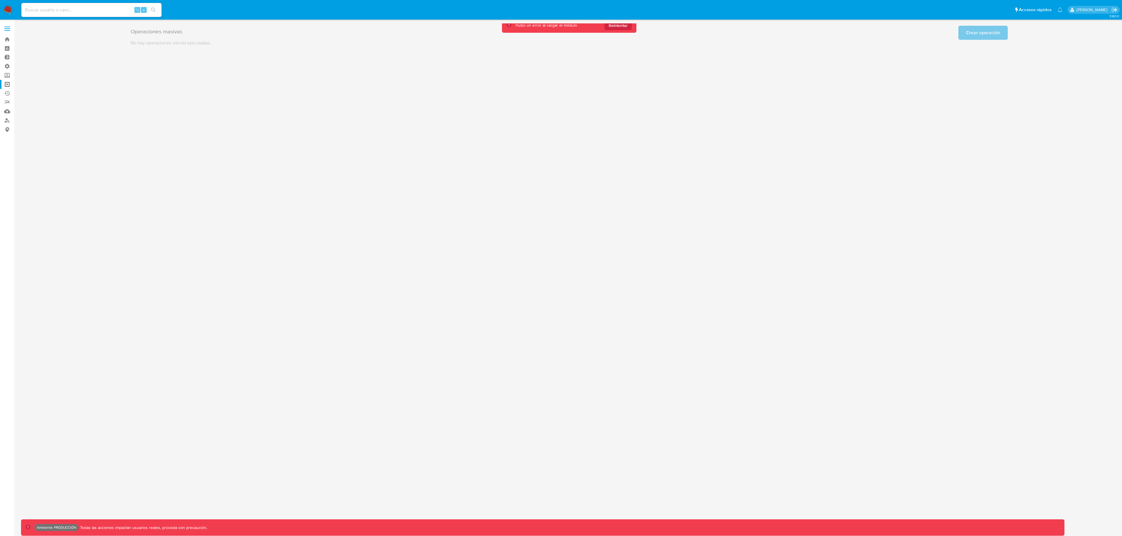
click at [610, 30] on div "Hubo un error al cargar el módulo Reintentar" at bounding box center [569, 25] width 134 height 15
click at [611, 25] on span "Reintentar" at bounding box center [618, 25] width 19 height 9
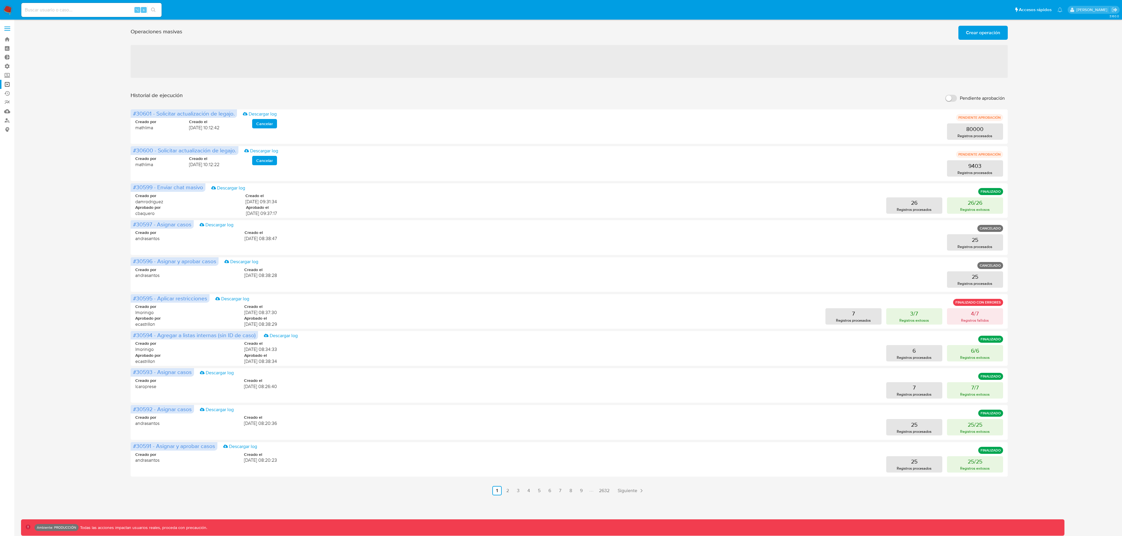
click at [524, 490] on ul "Anterior 1 2 3 4 5 6 7 8 9 2632 Siguiente" at bounding box center [569, 490] width 877 height 9
click at [521, 491] on link "3" at bounding box center [517, 490] width 9 height 9
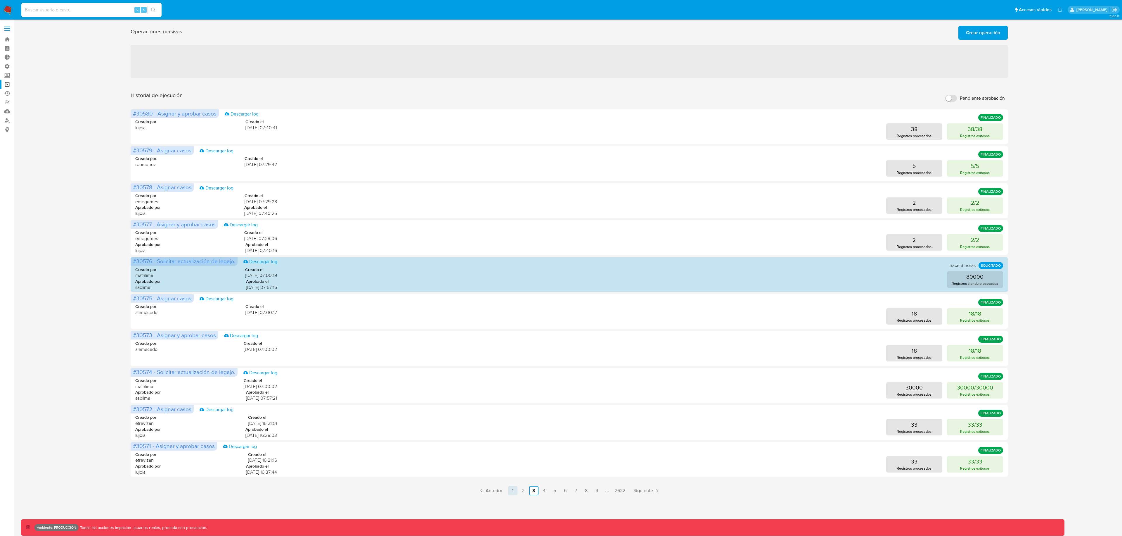
click at [510, 493] on link "1" at bounding box center [512, 490] width 9 height 9
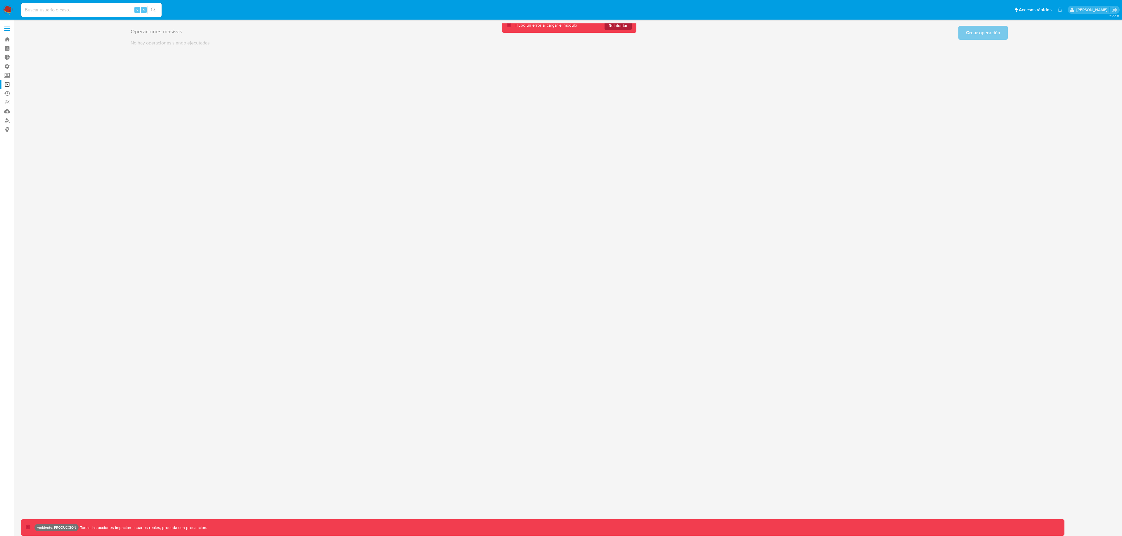
click at [618, 27] on span "Reintentar" at bounding box center [618, 25] width 19 height 9
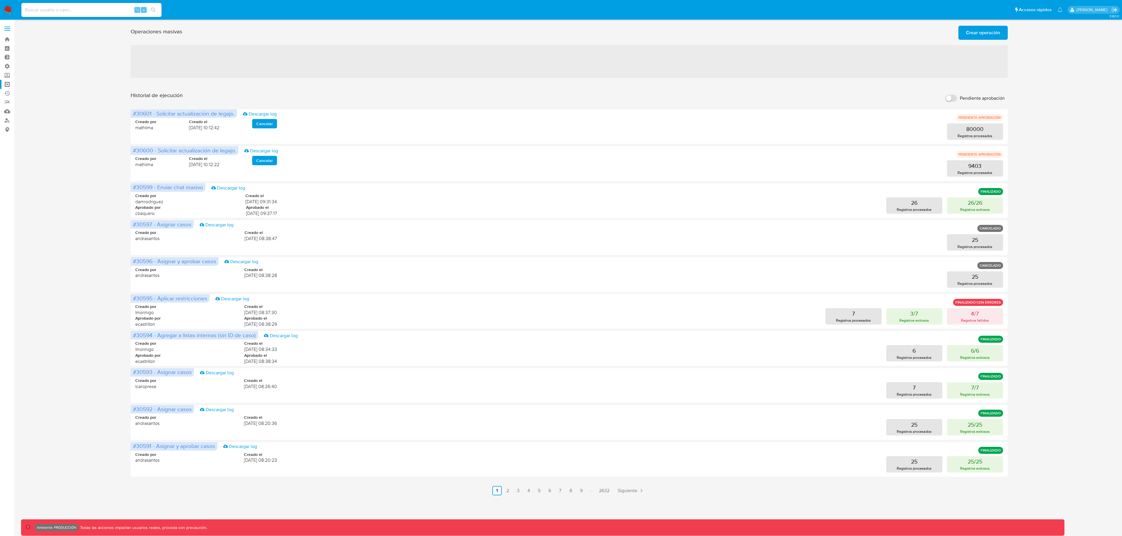
click at [509, 491] on link "2" at bounding box center [507, 490] width 9 height 9
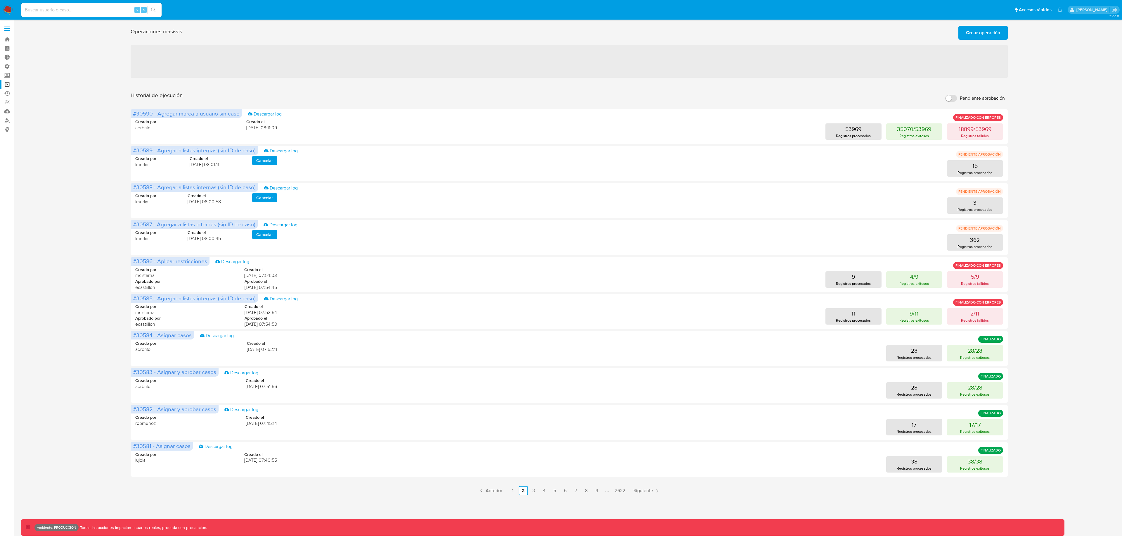
drag, startPoint x: 535, startPoint y: 490, endPoint x: 511, endPoint y: 507, distance: 29.5
click at [535, 490] on link "3" at bounding box center [533, 490] width 9 height 9
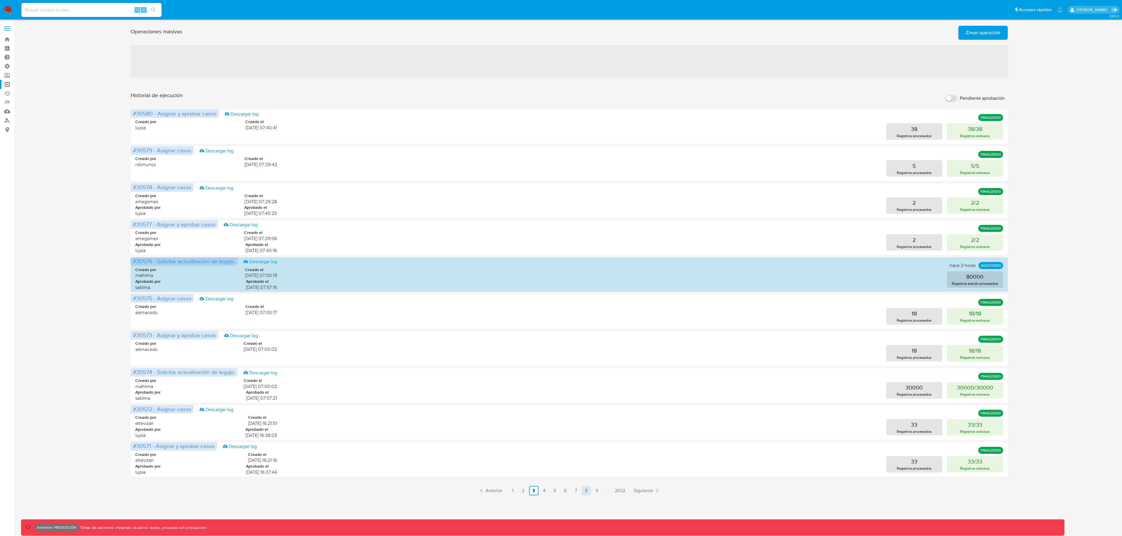
click at [584, 488] on link "8" at bounding box center [586, 490] width 9 height 9
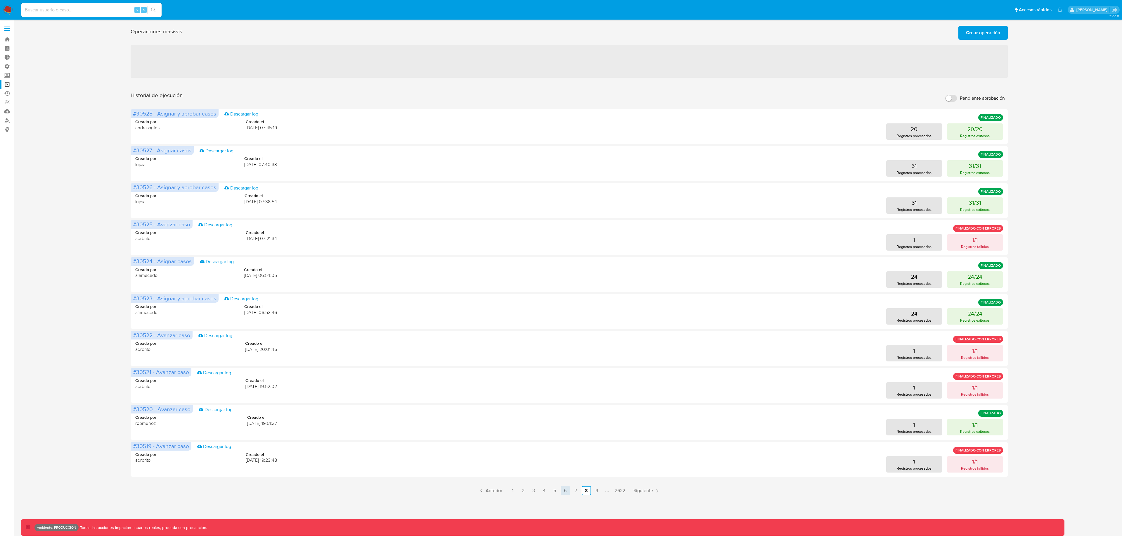
click at [563, 492] on link "6" at bounding box center [565, 490] width 9 height 9
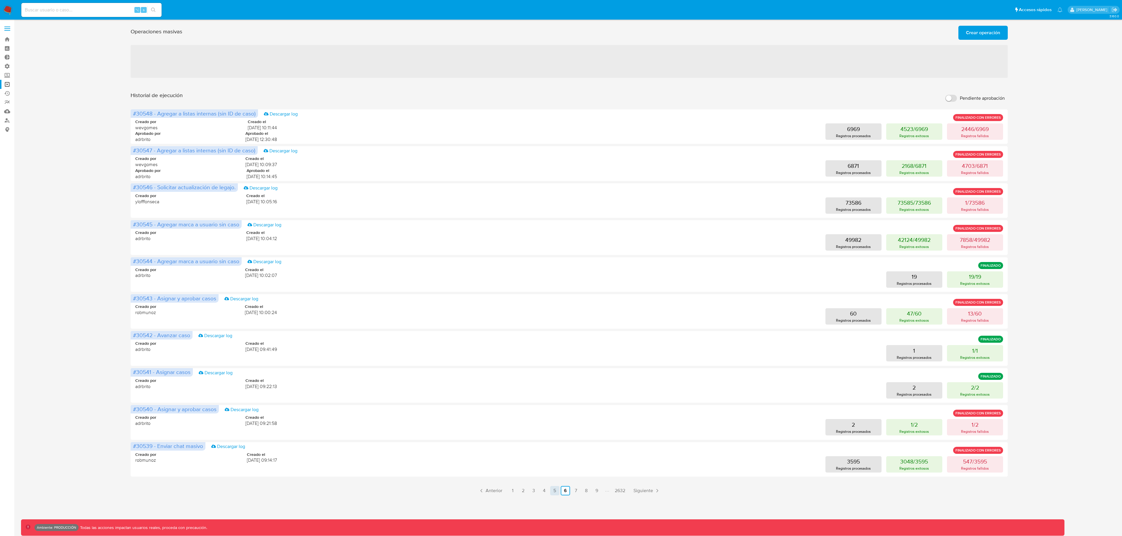
click at [556, 494] on link "5" at bounding box center [554, 490] width 9 height 9
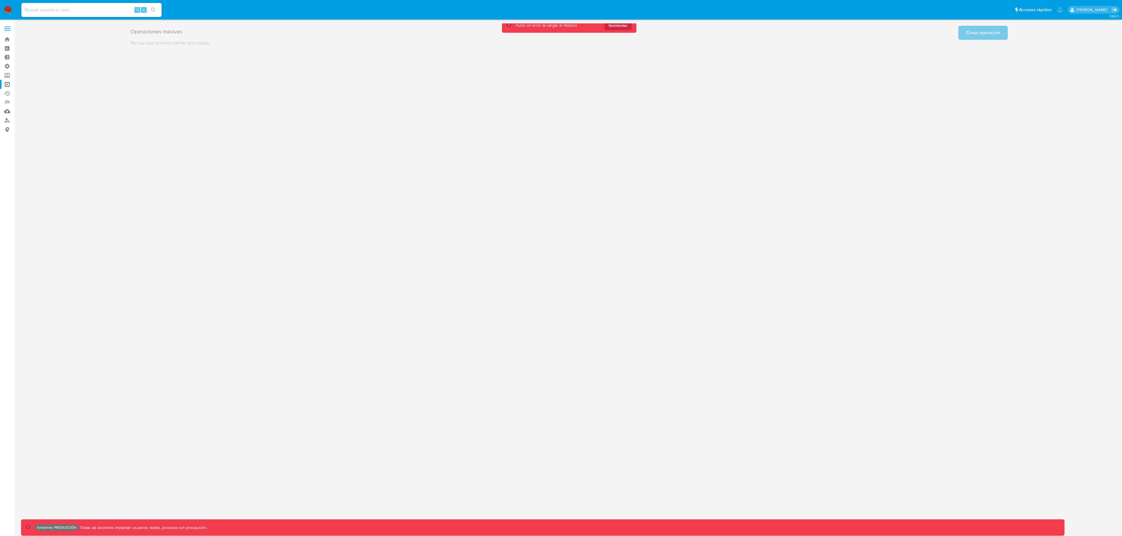
click at [632, 24] on div "Hubo un error al cargar el módulo Reintentar" at bounding box center [569, 25] width 134 height 15
click at [627, 27] on span "Reintentar" at bounding box center [618, 25] width 19 height 9
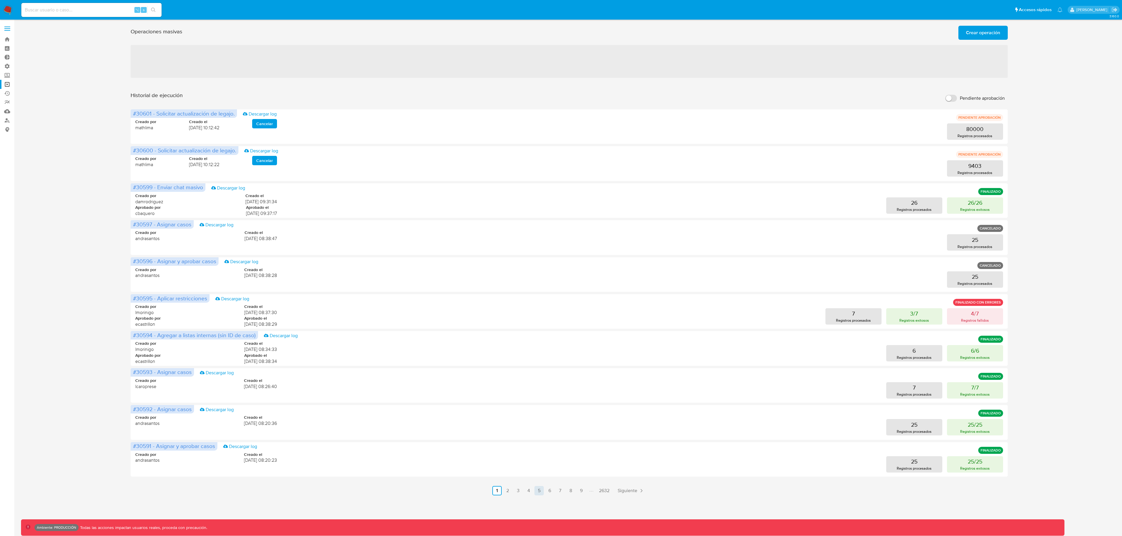
click at [538, 493] on link "5" at bounding box center [539, 490] width 9 height 9
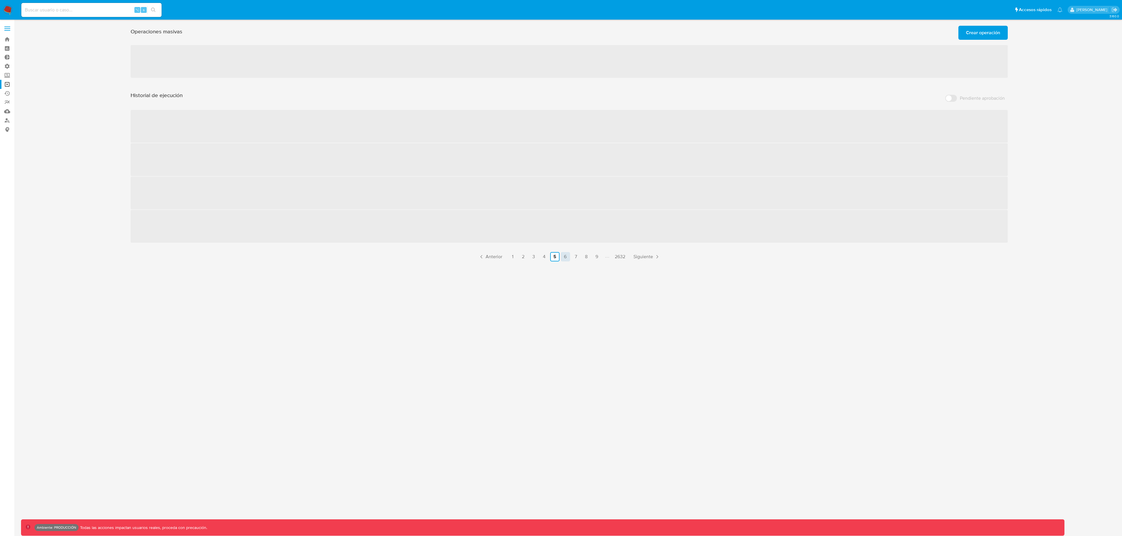
click at [565, 259] on link "6" at bounding box center [565, 256] width 9 height 9
click at [557, 259] on link "5" at bounding box center [554, 256] width 9 height 9
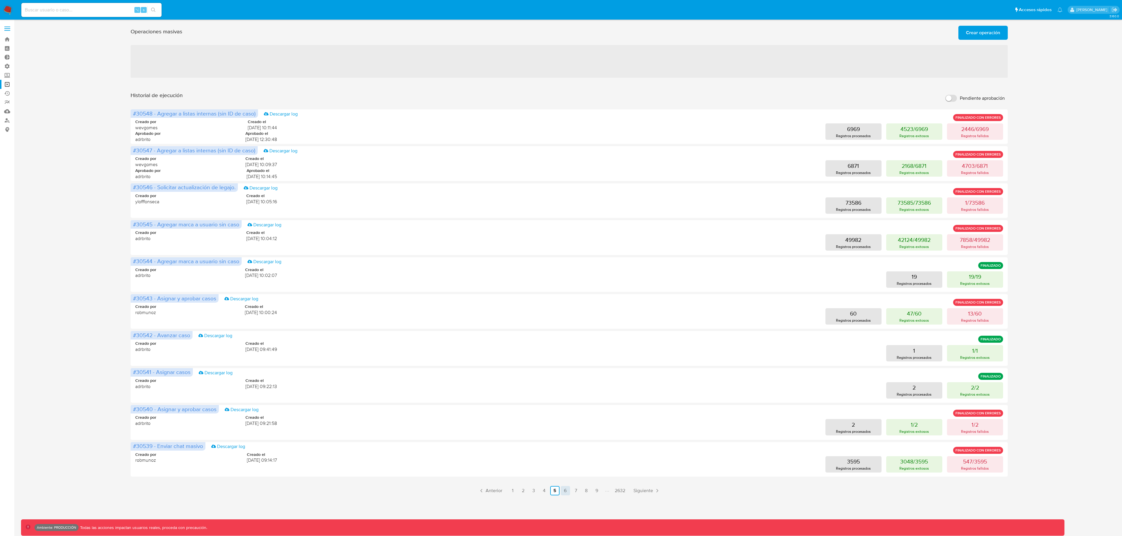
click at [565, 491] on link "6" at bounding box center [565, 490] width 9 height 9
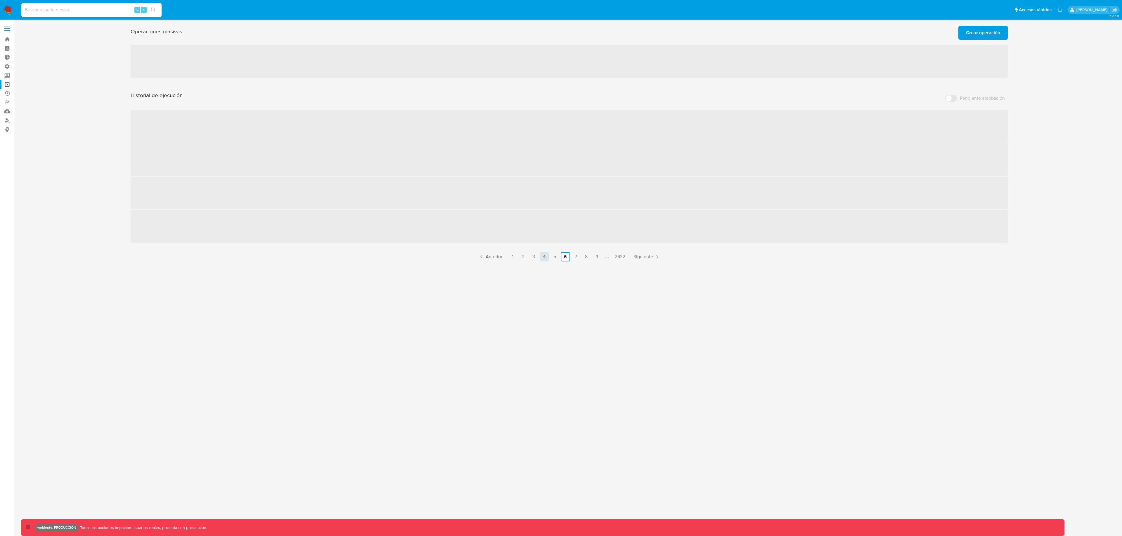
click at [542, 261] on link "4" at bounding box center [544, 256] width 9 height 9
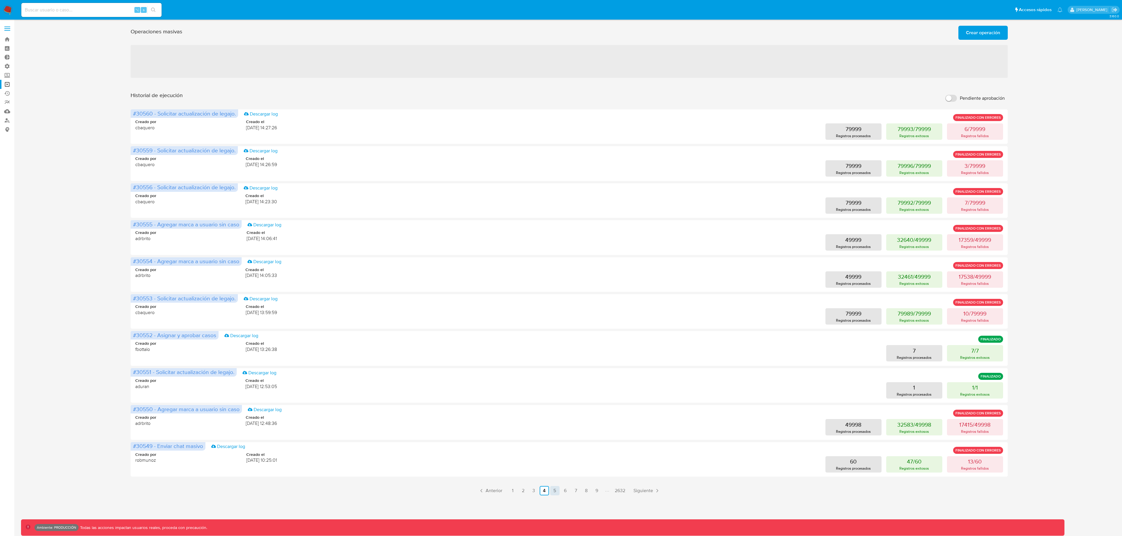
click at [552, 490] on link "5" at bounding box center [554, 490] width 9 height 9
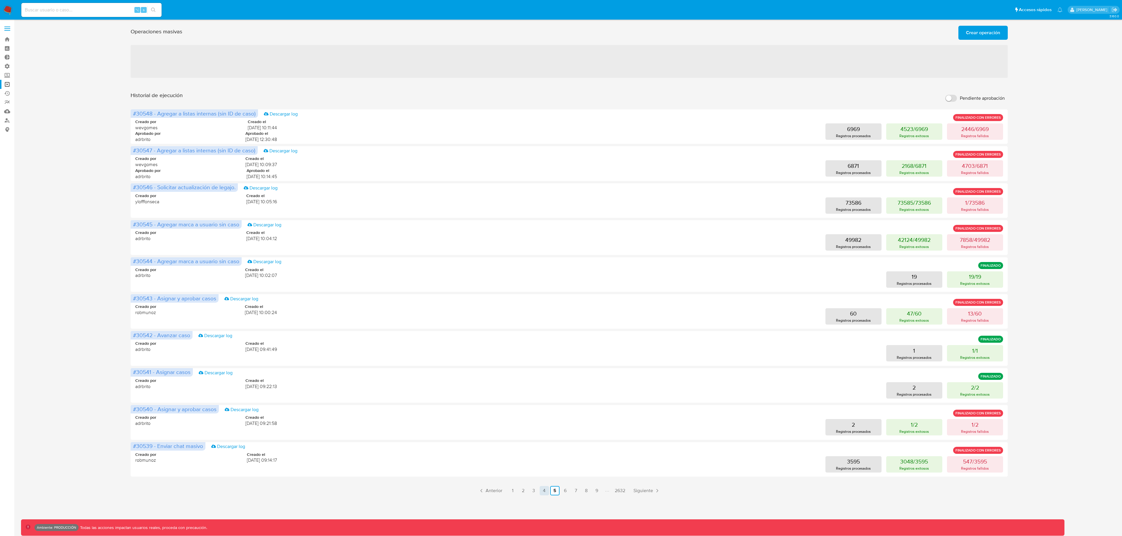
click at [545, 492] on link "4" at bounding box center [544, 490] width 9 height 9
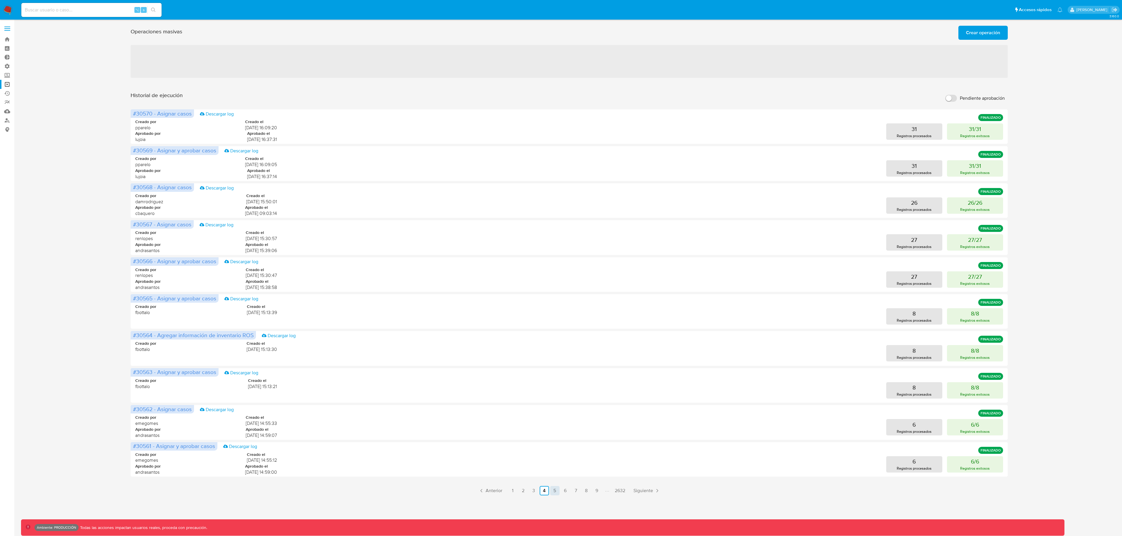
click at [557, 492] on link "5" at bounding box center [554, 490] width 9 height 9
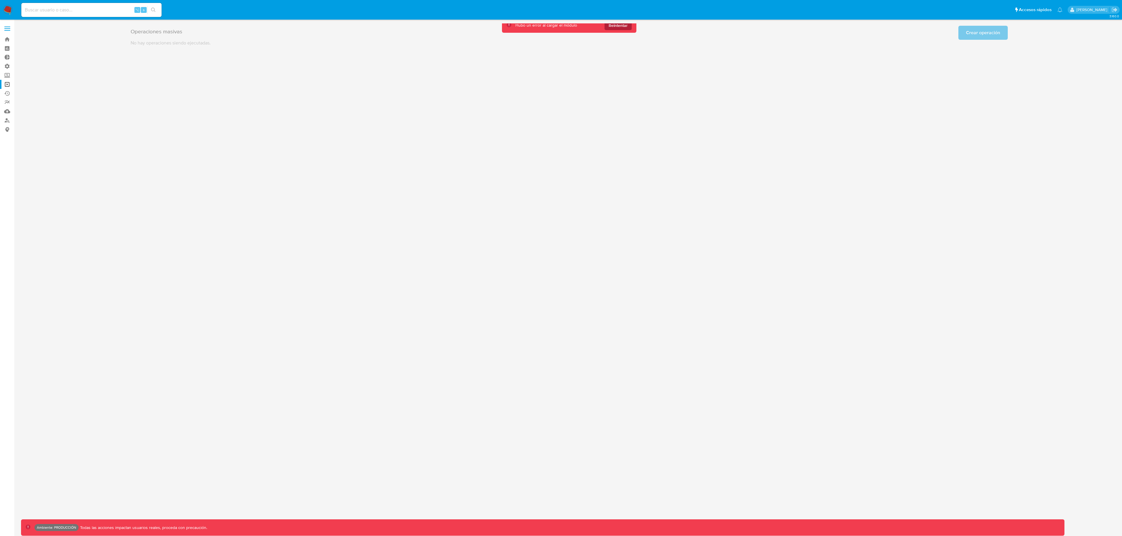
click at [617, 26] on span "Reintentar" at bounding box center [618, 25] width 19 height 9
